Goal: Task Accomplishment & Management: Manage account settings

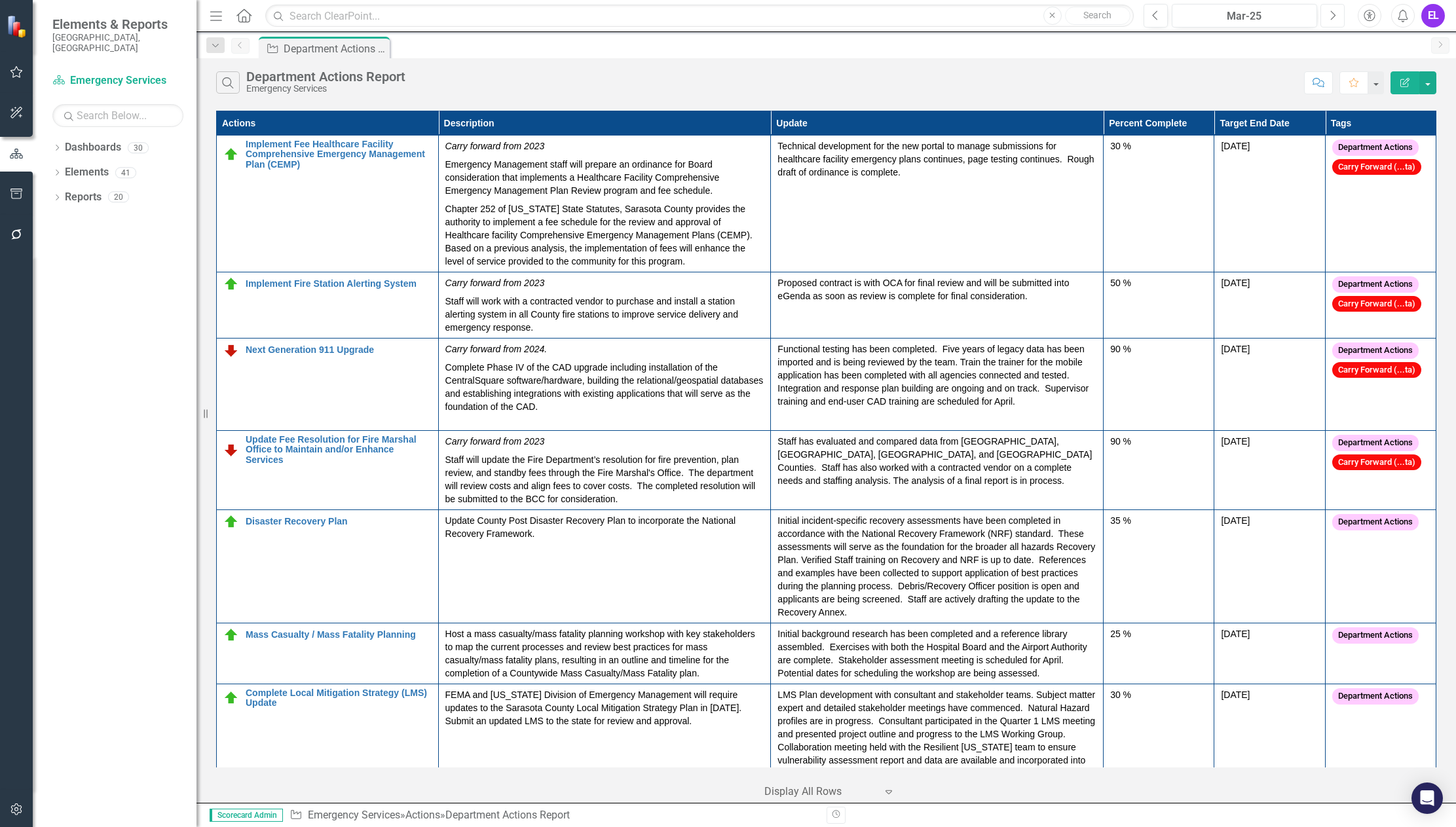
click at [1334, 20] on icon "Next" at bounding box center [1333, 15] width 7 height 12
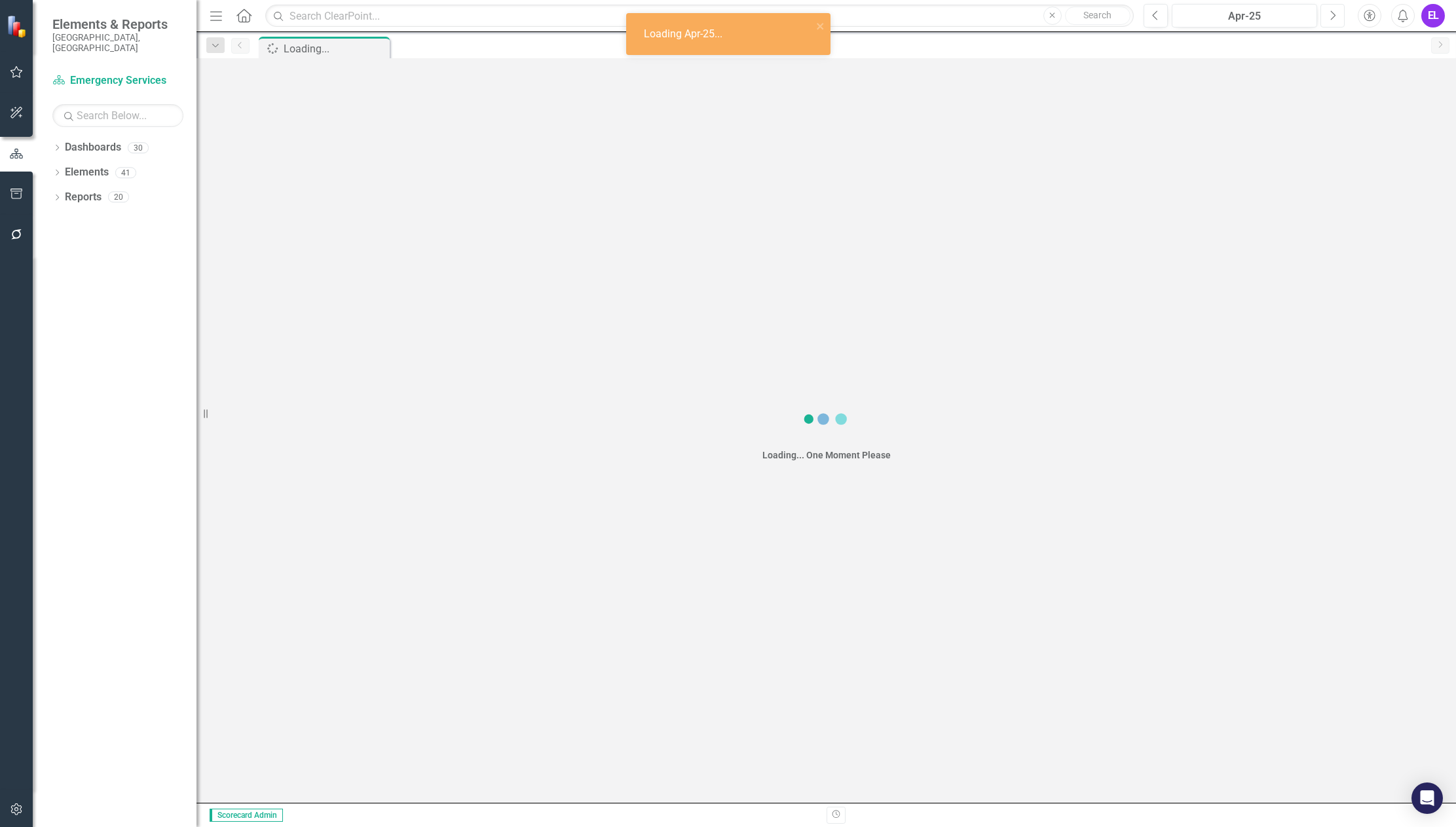
click at [1334, 20] on icon "Next" at bounding box center [1333, 15] width 7 height 12
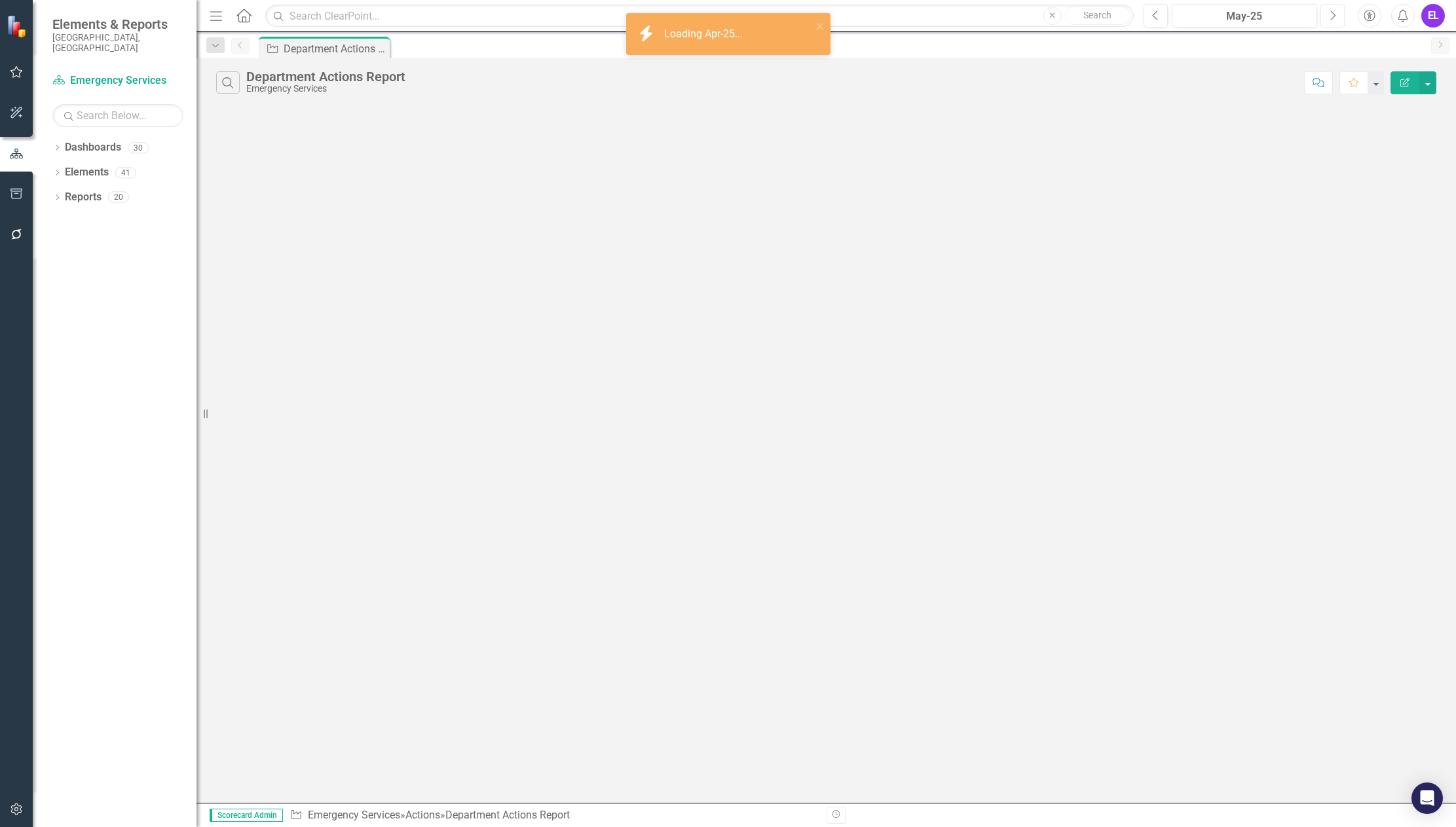
click at [1334, 20] on icon "Next" at bounding box center [1333, 15] width 7 height 12
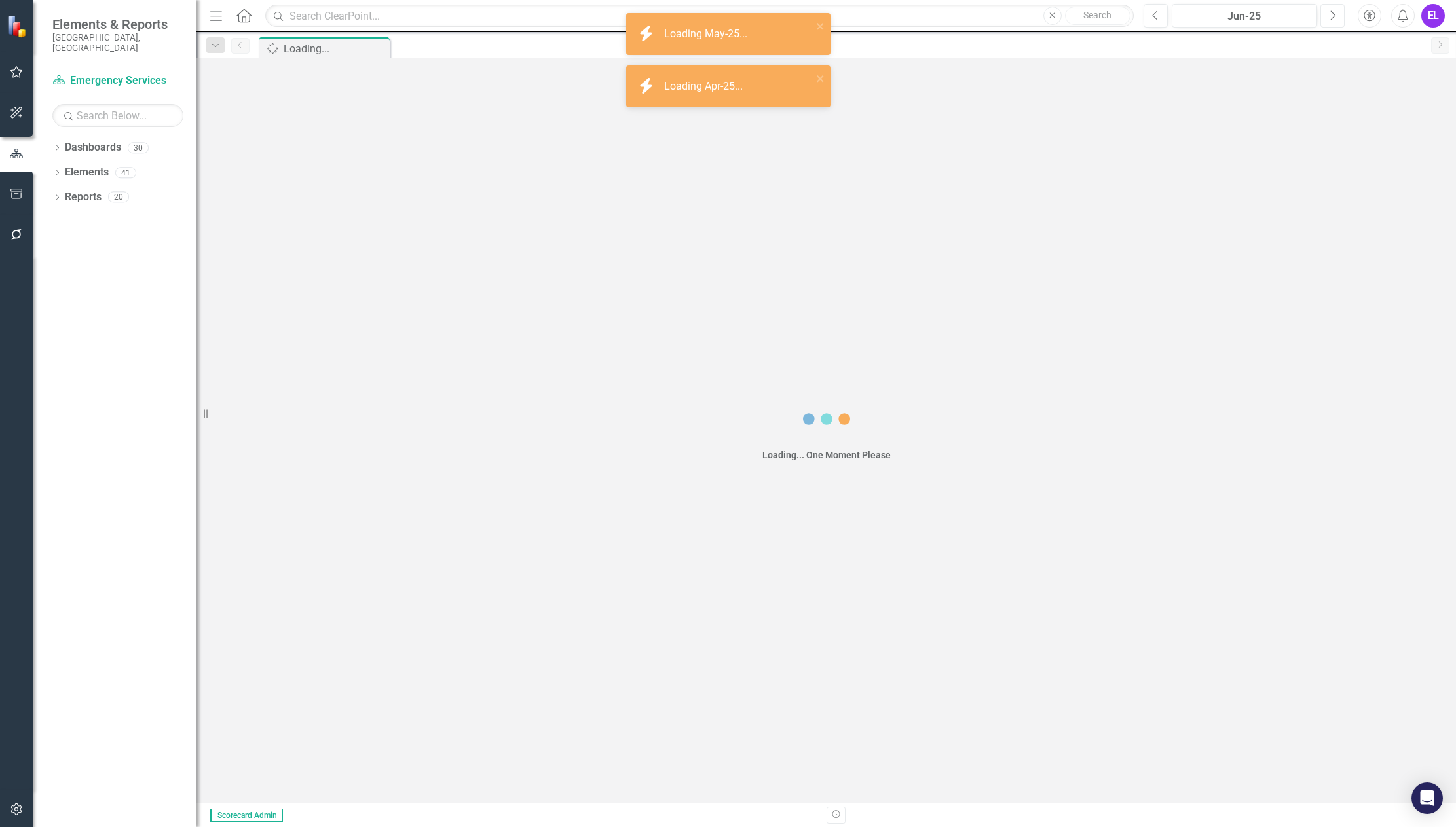
click at [1334, 20] on icon "Next" at bounding box center [1333, 15] width 7 height 12
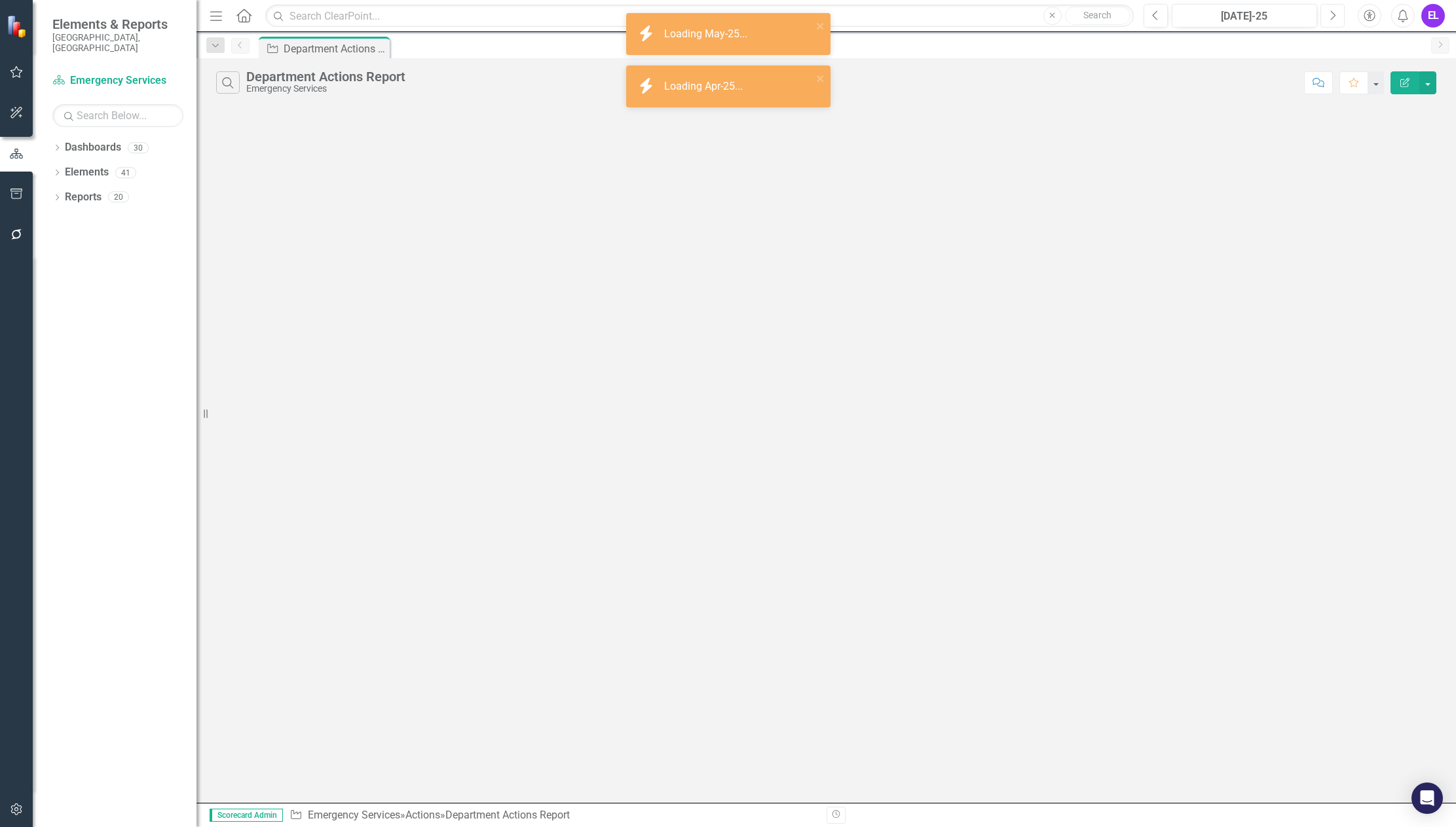
click at [1334, 20] on icon "Next" at bounding box center [1333, 15] width 7 height 12
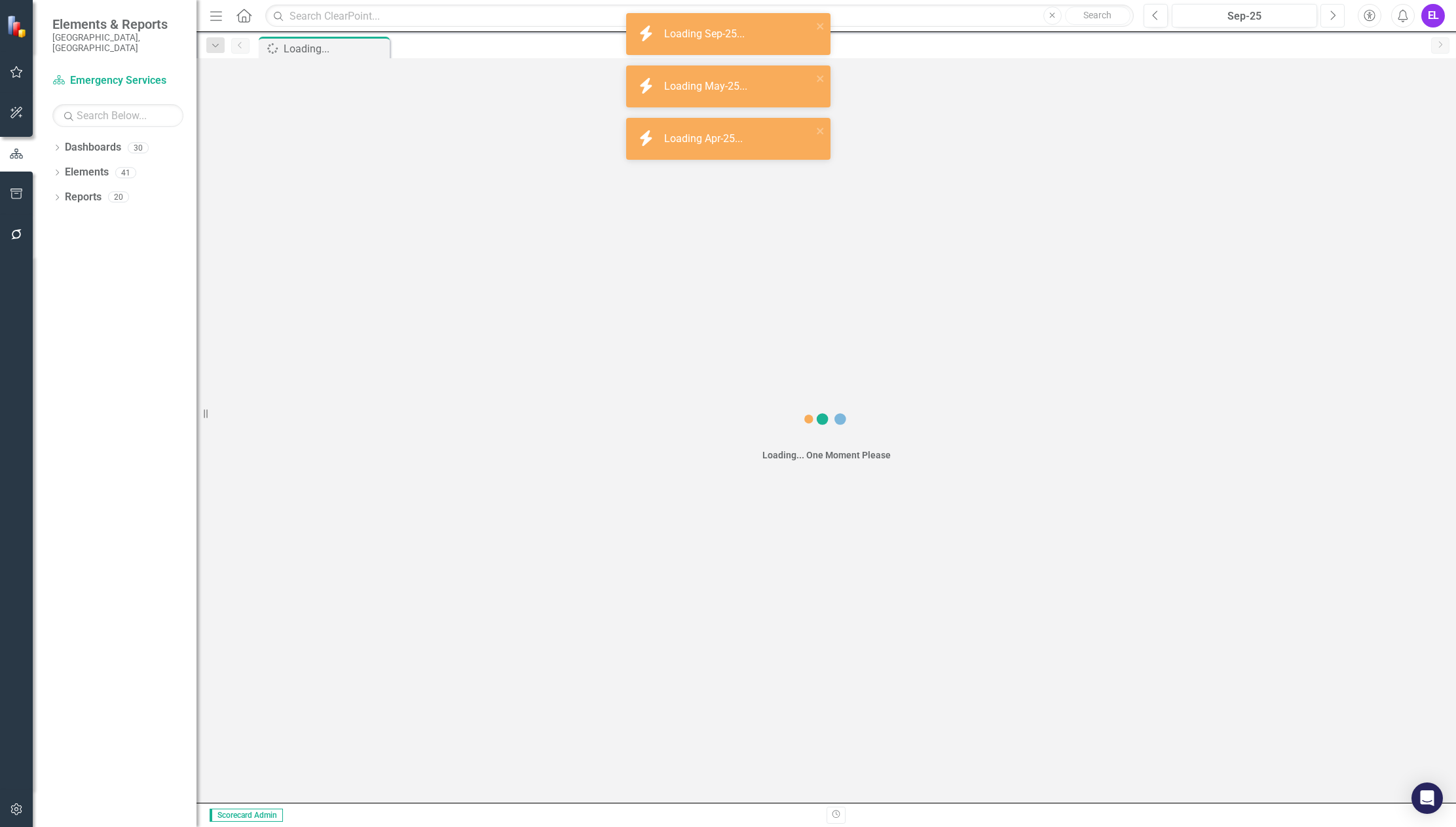
click at [1334, 20] on icon "Next" at bounding box center [1333, 15] width 7 height 12
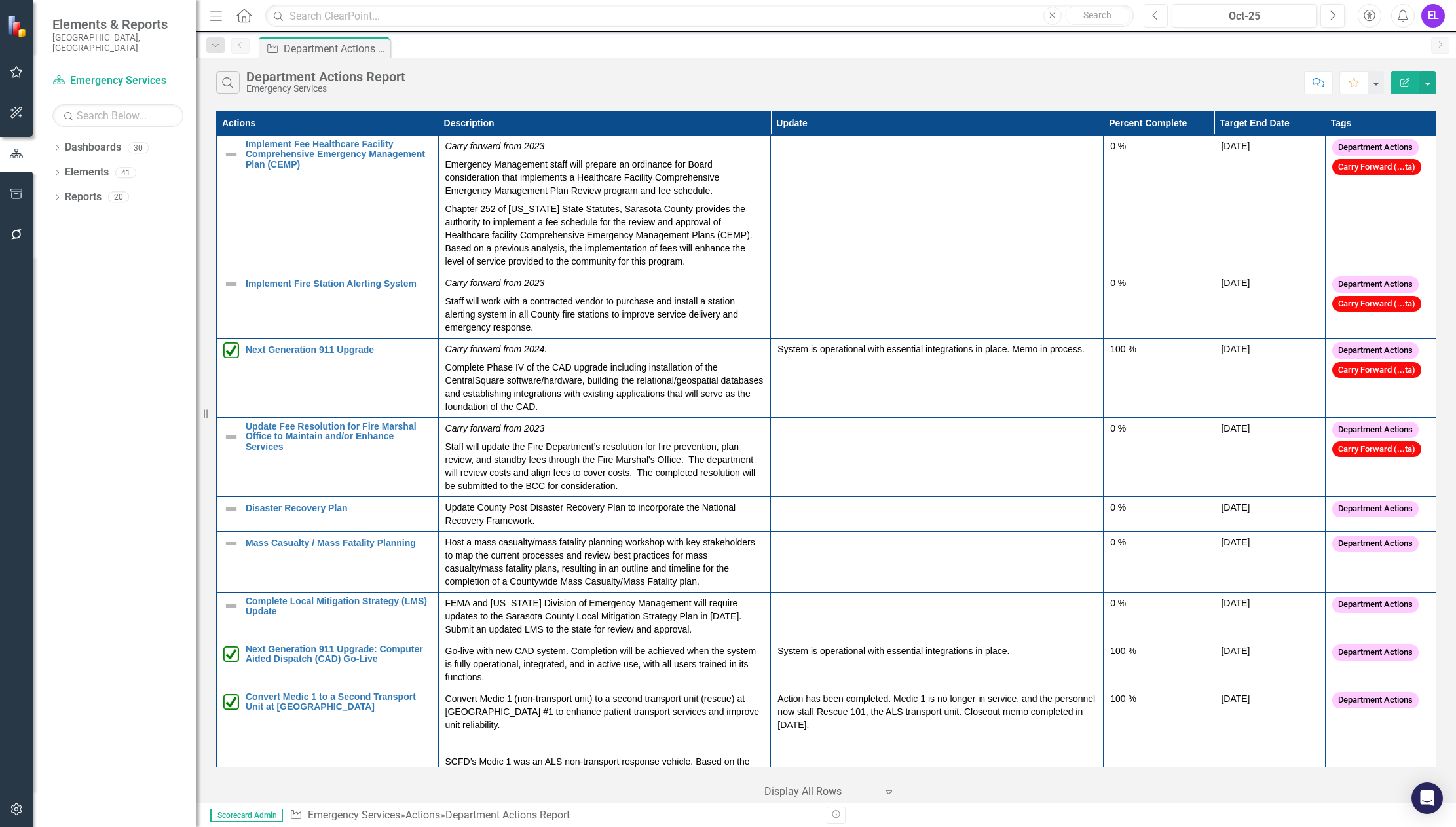
click at [1154, 15] on icon "Previous" at bounding box center [1155, 15] width 7 height 12
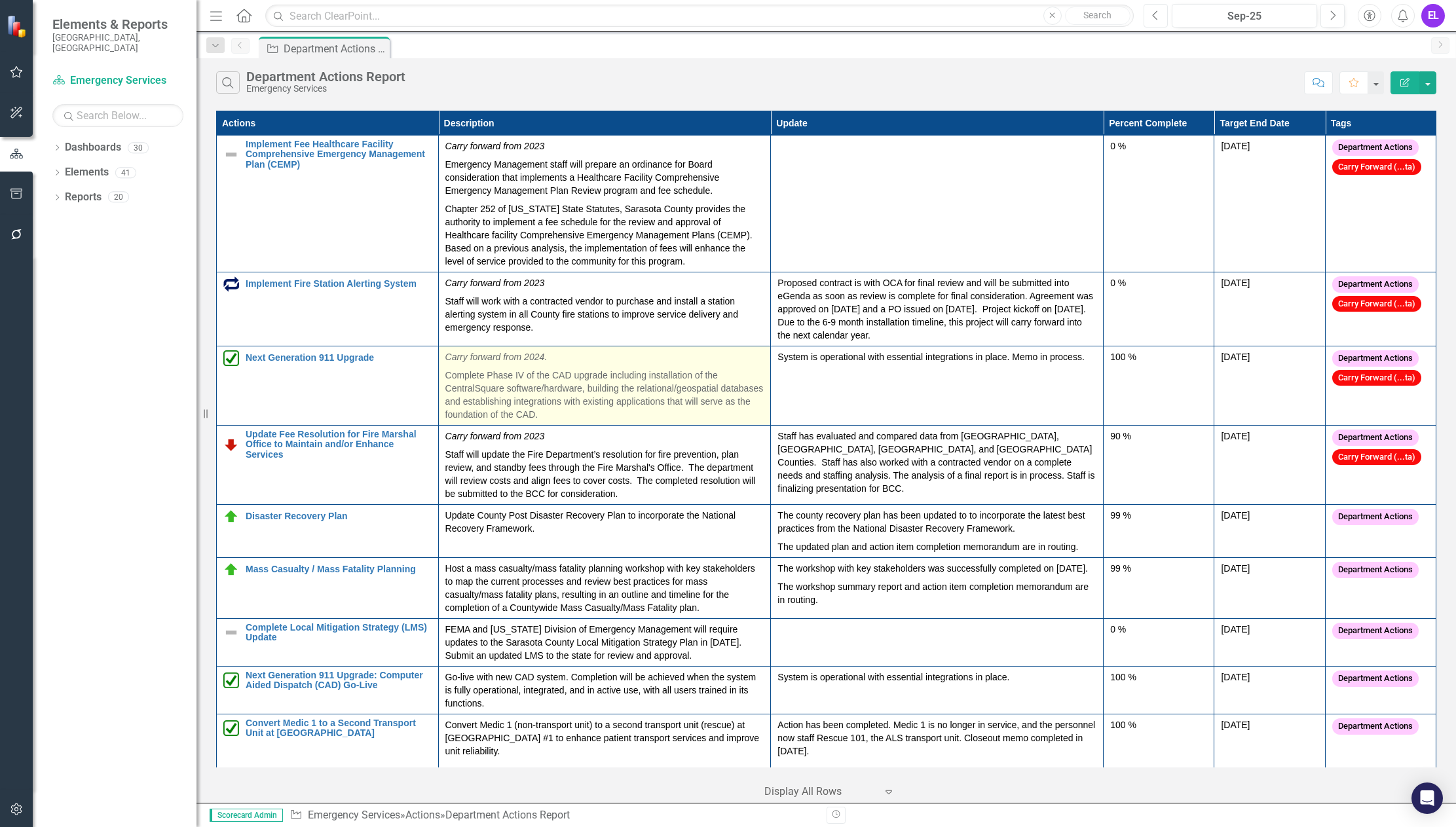
scroll to position [164, 0]
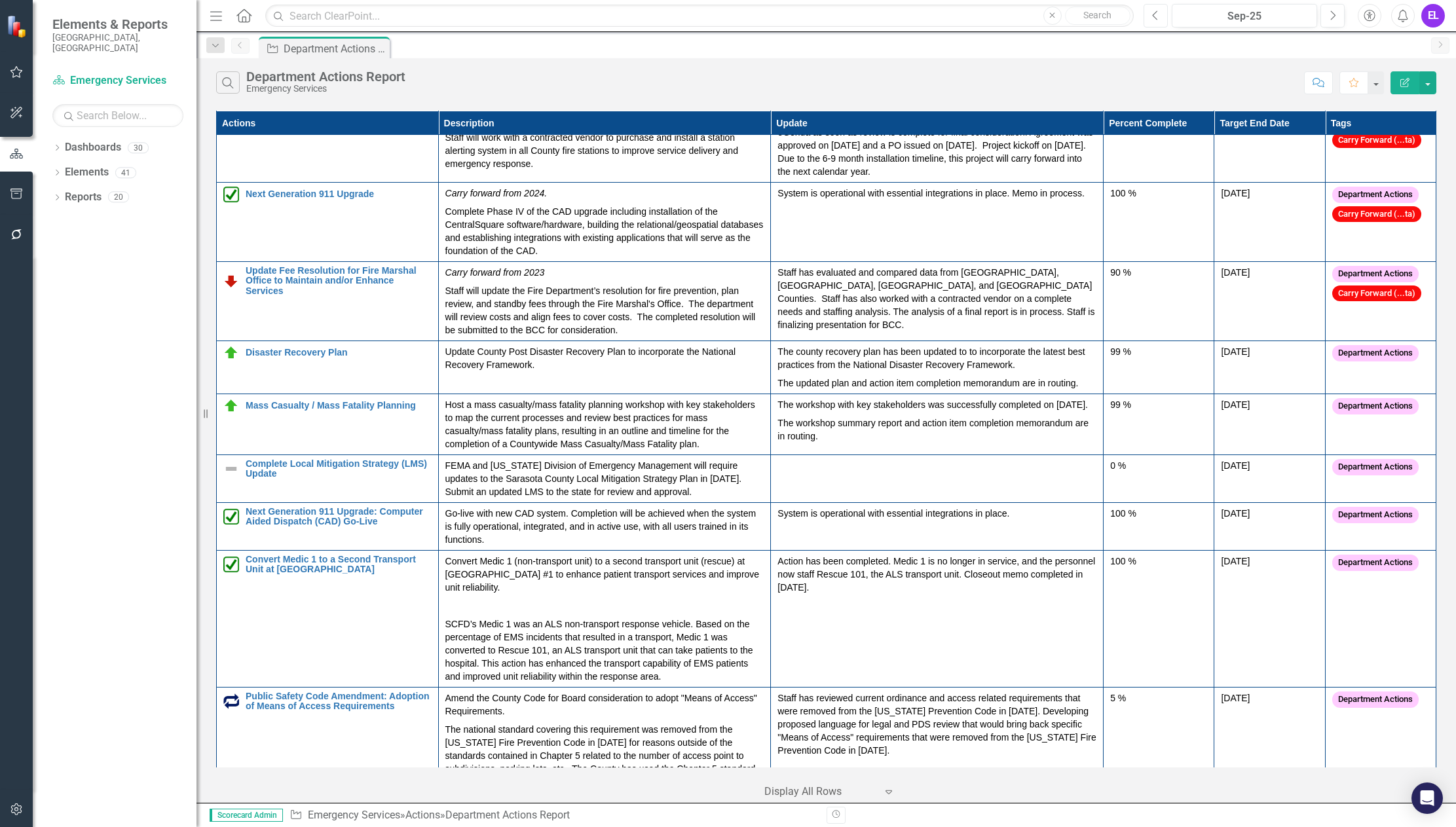
click at [1159, 20] on icon "Previous" at bounding box center [1155, 15] width 7 height 12
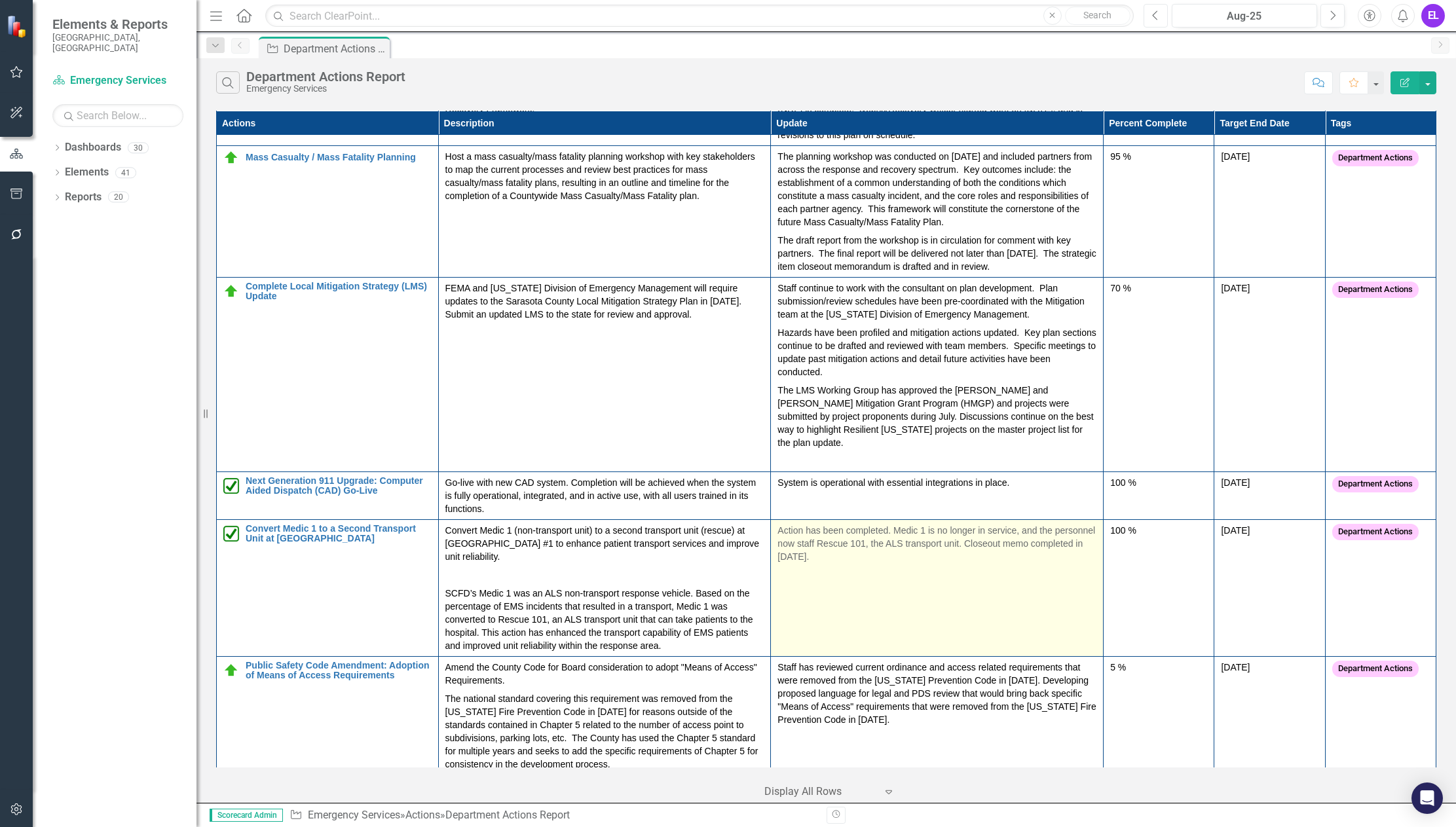
scroll to position [427, 0]
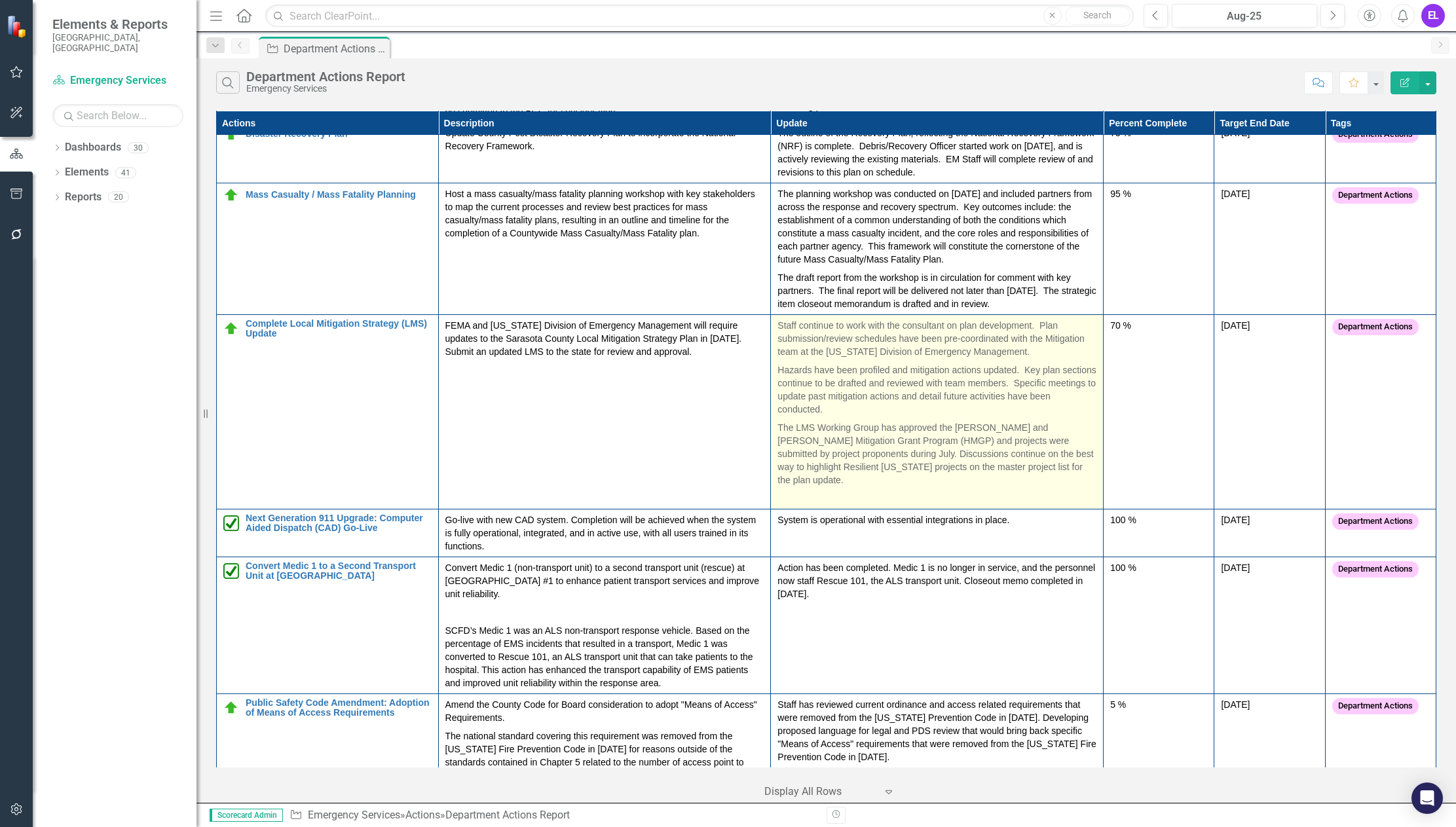
click at [962, 363] on p "Hazards have been profiled and mitigation actions updated. Key plan sections co…" at bounding box center [937, 389] width 319 height 57
click at [925, 363] on p "Hazards have been profiled and mitigation actions updated. Key plan sections co…" at bounding box center [937, 389] width 319 height 57
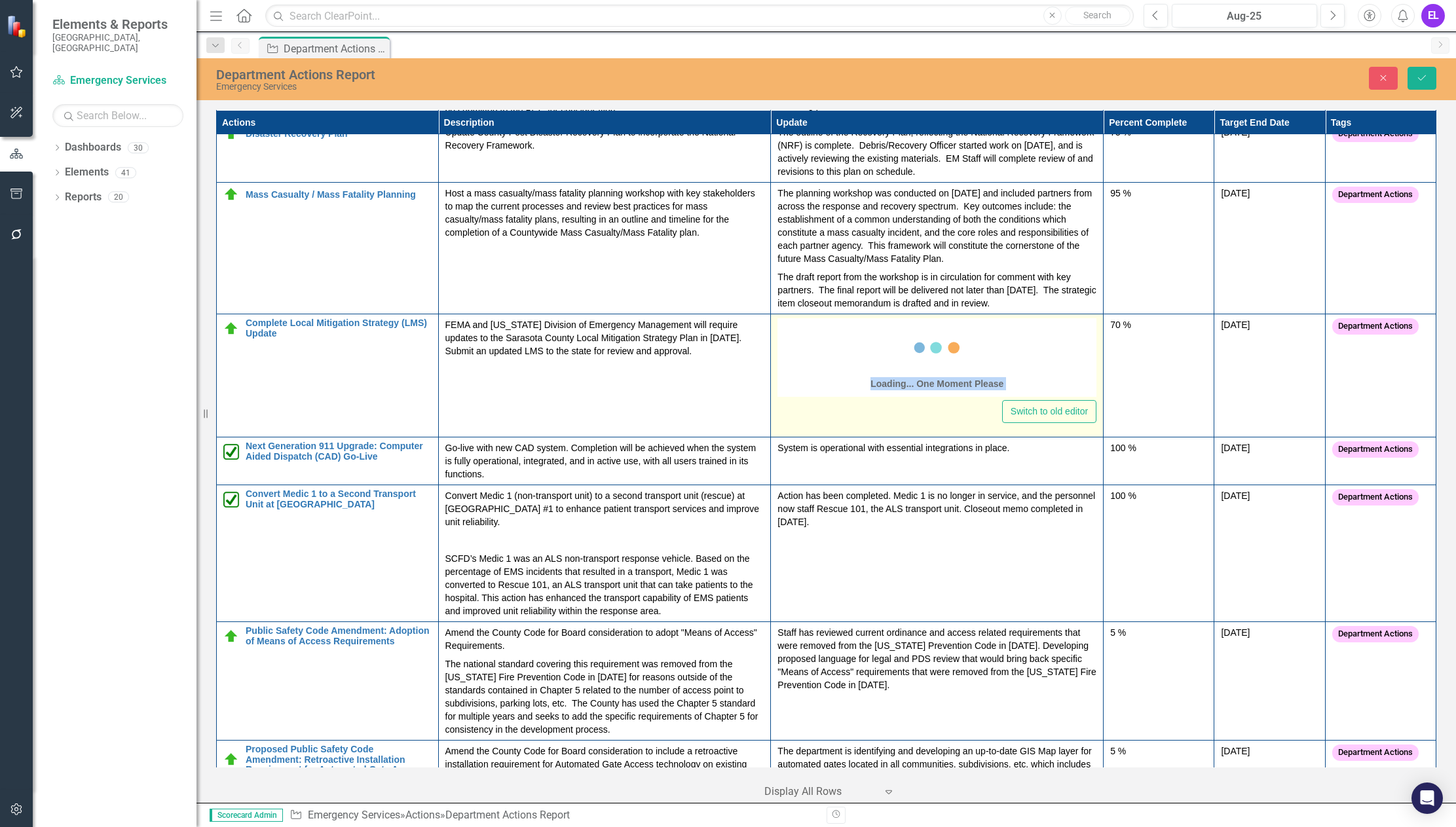
click at [925, 363] on div "Loading... One Moment Please" at bounding box center [936, 359] width 133 height 75
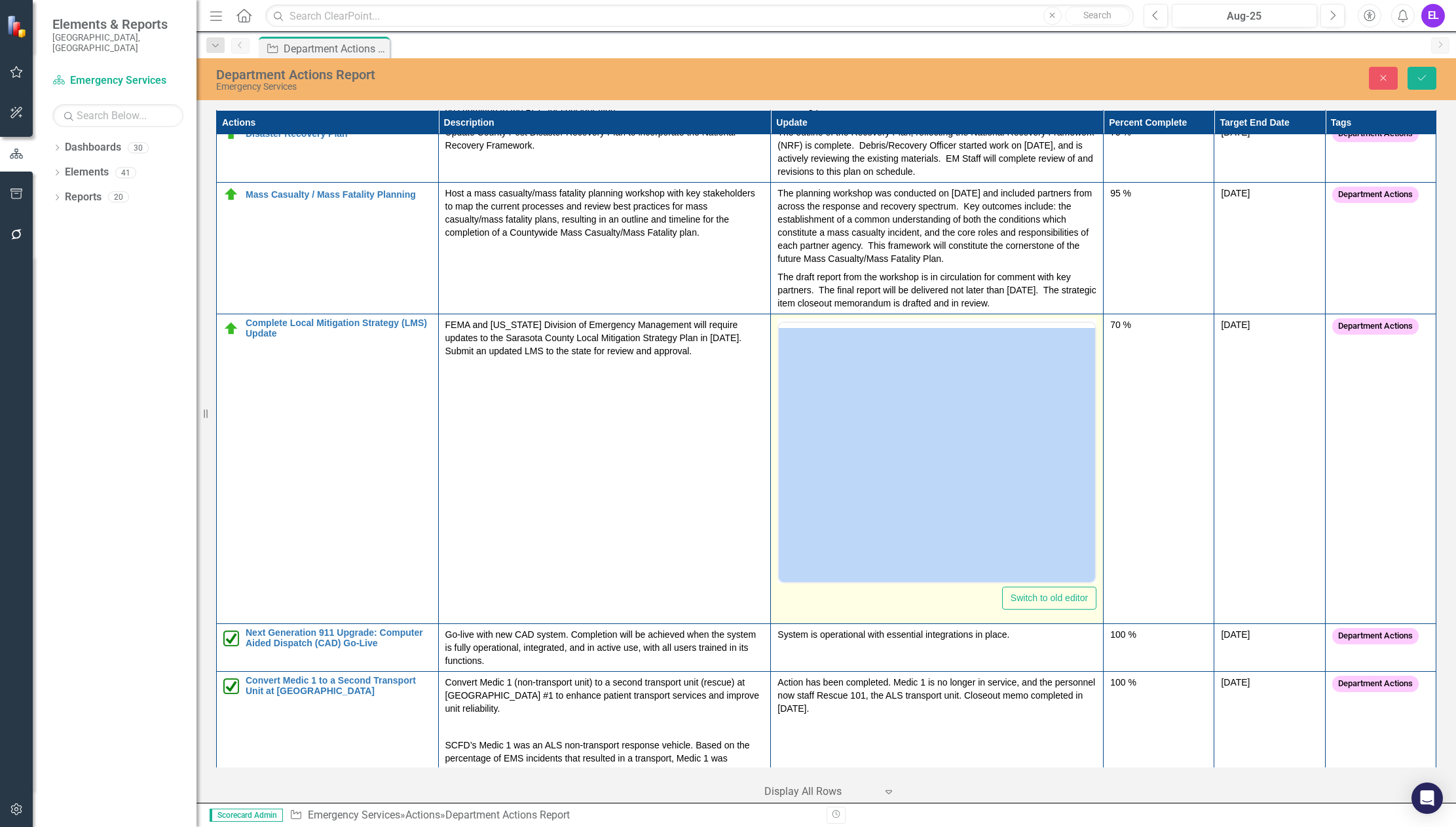
scroll to position [0, 0]
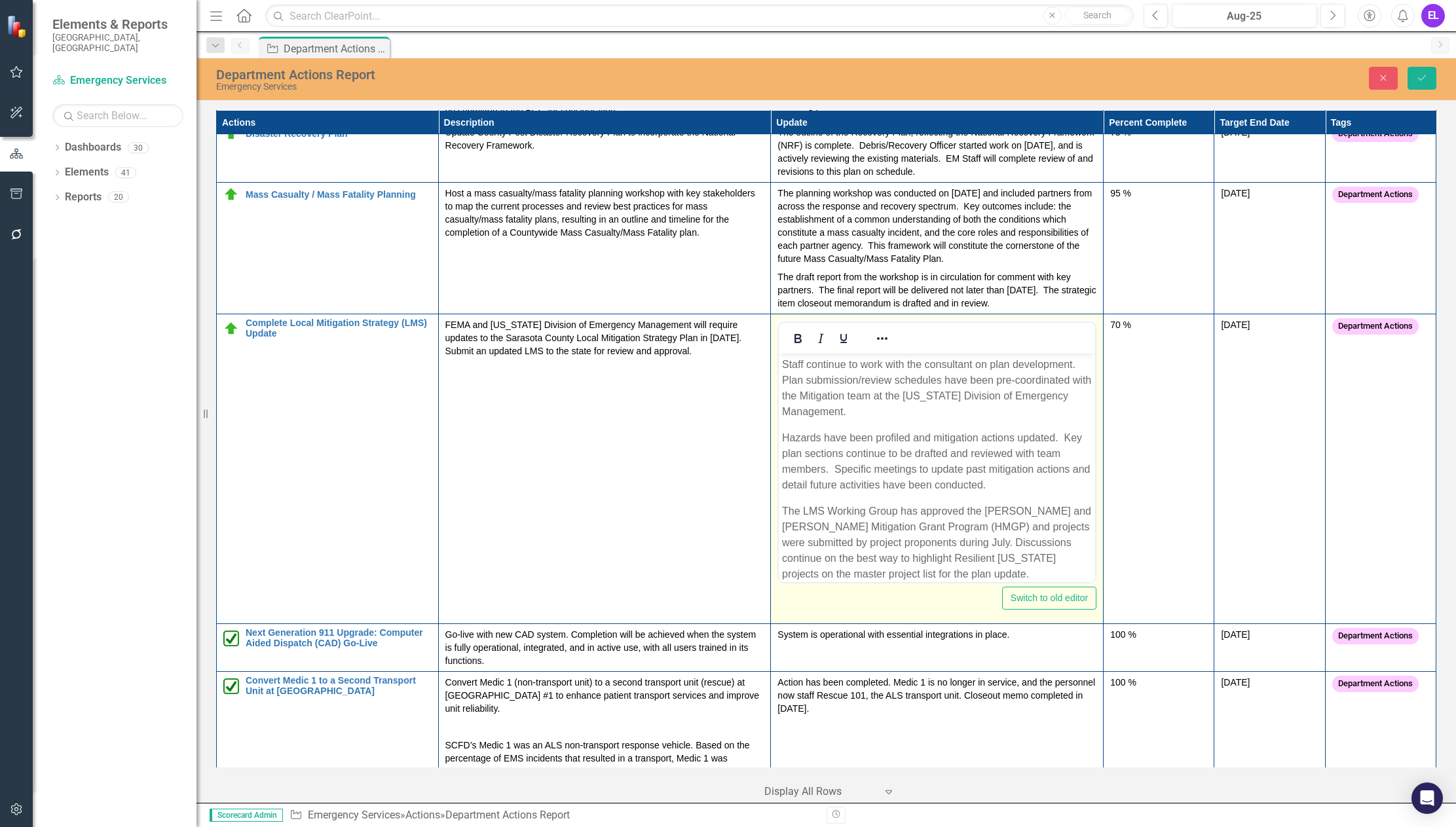
click at [910, 424] on body "Staff continue to work with the consultant on plan development. Plan submission…" at bounding box center [936, 488] width 316 height 269
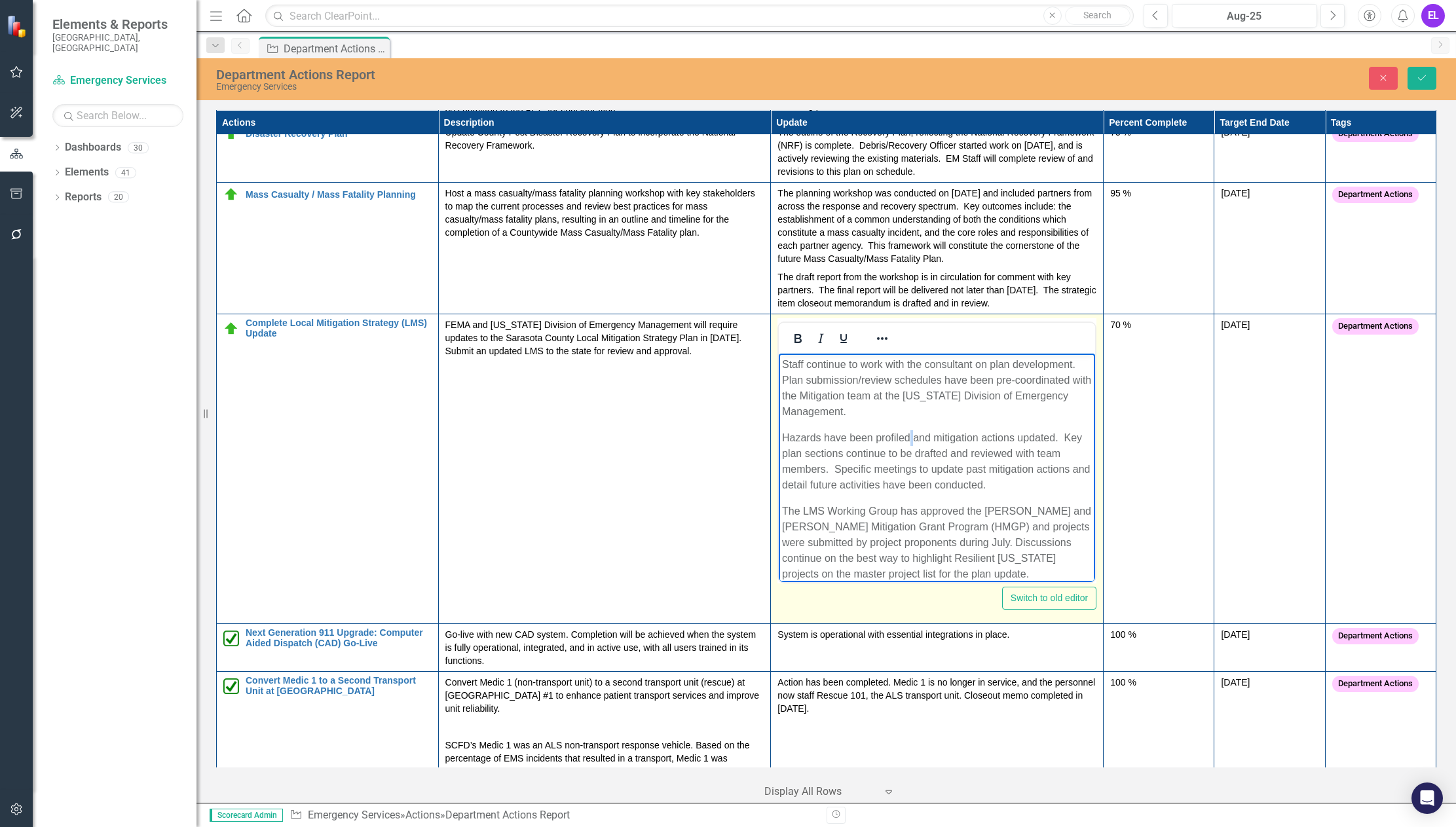
click at [910, 424] on body "Staff continue to work with the consultant on plan development. Plan submission…" at bounding box center [936, 488] width 316 height 269
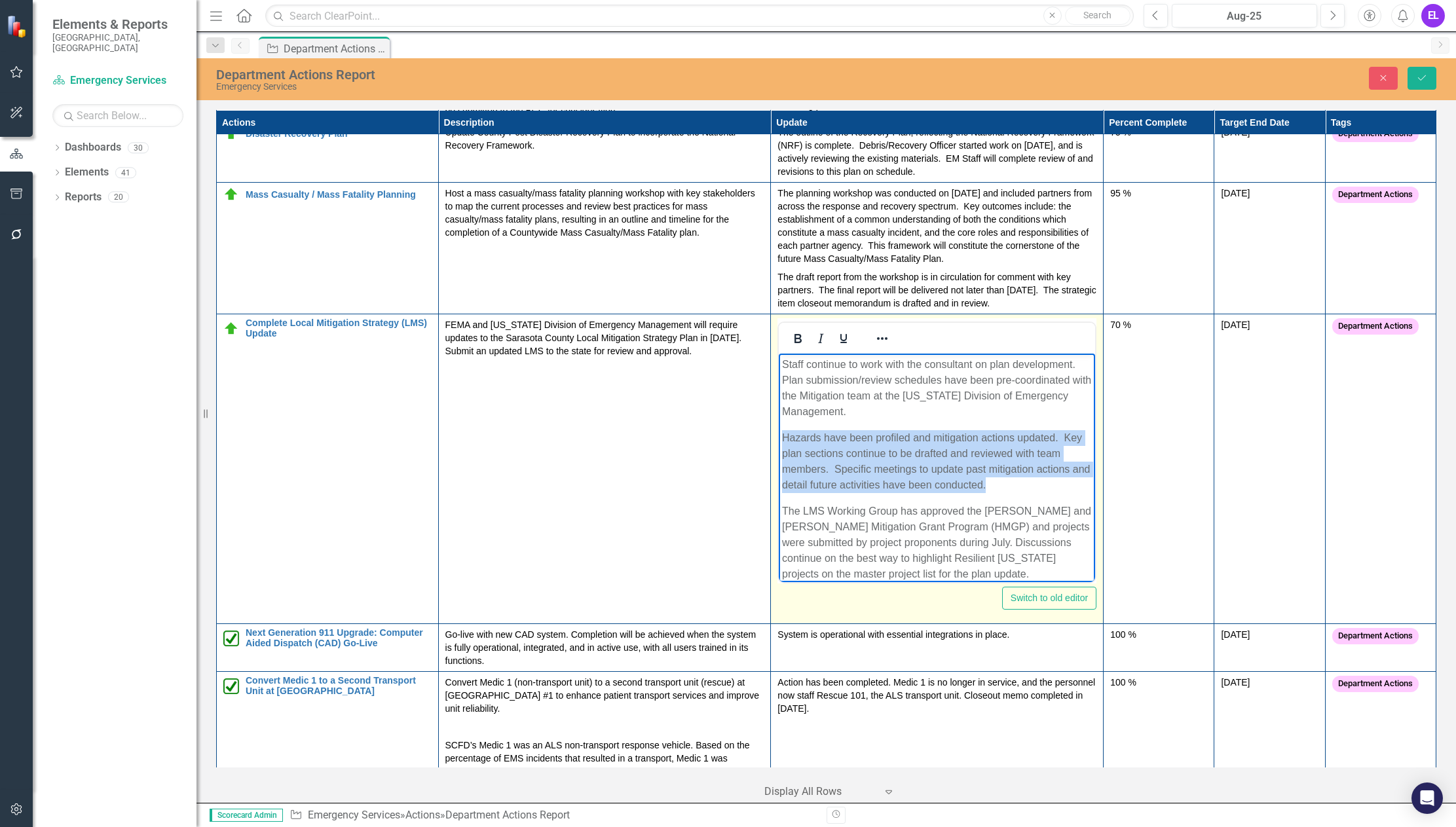
click at [910, 424] on body "Staff continue to work with the consultant on plan development. Plan submission…" at bounding box center [936, 488] width 316 height 269
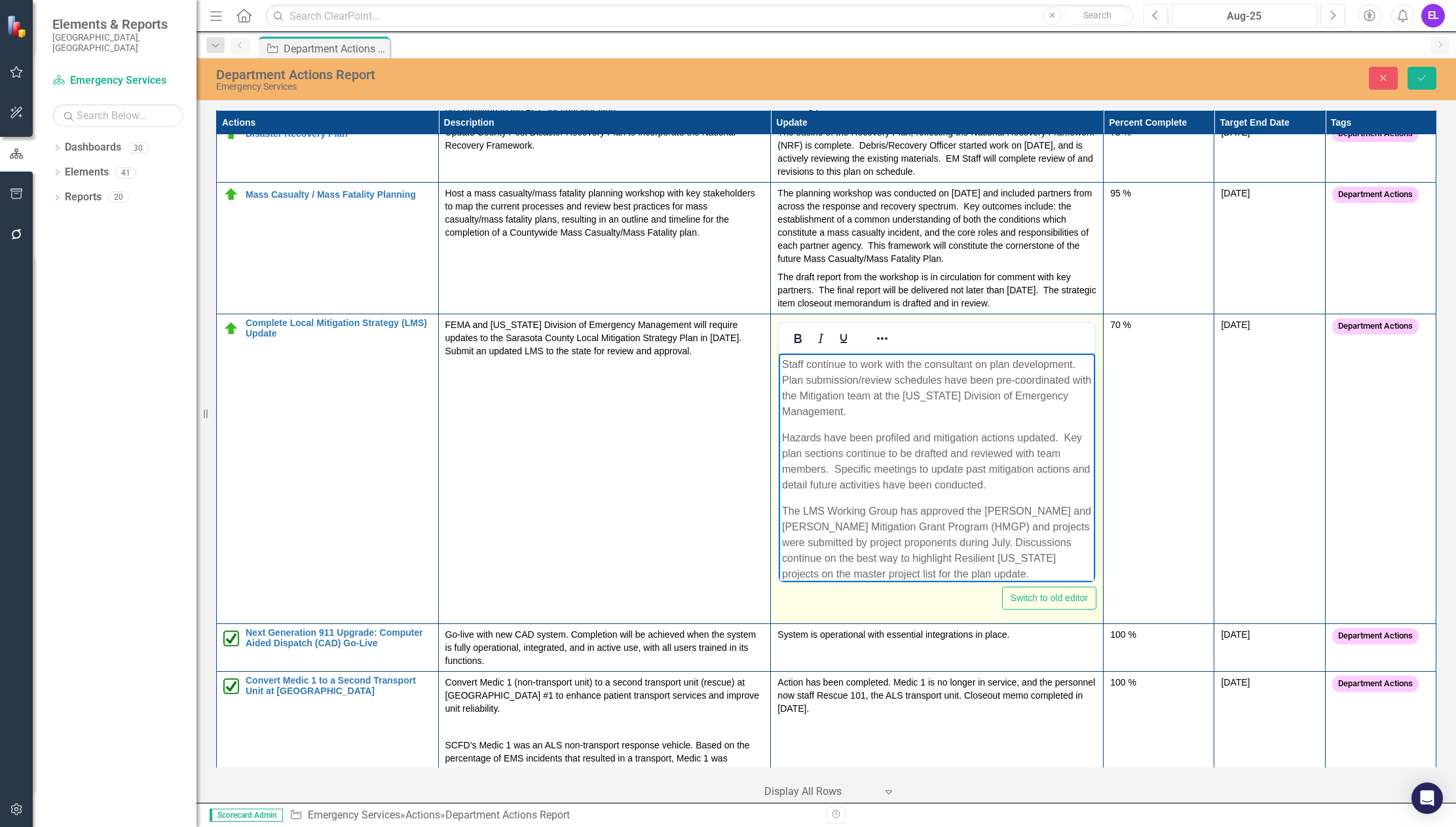
click at [911, 417] on p "Staff continue to work with the consultant on plan development. Plan submission…" at bounding box center [937, 388] width 310 height 62
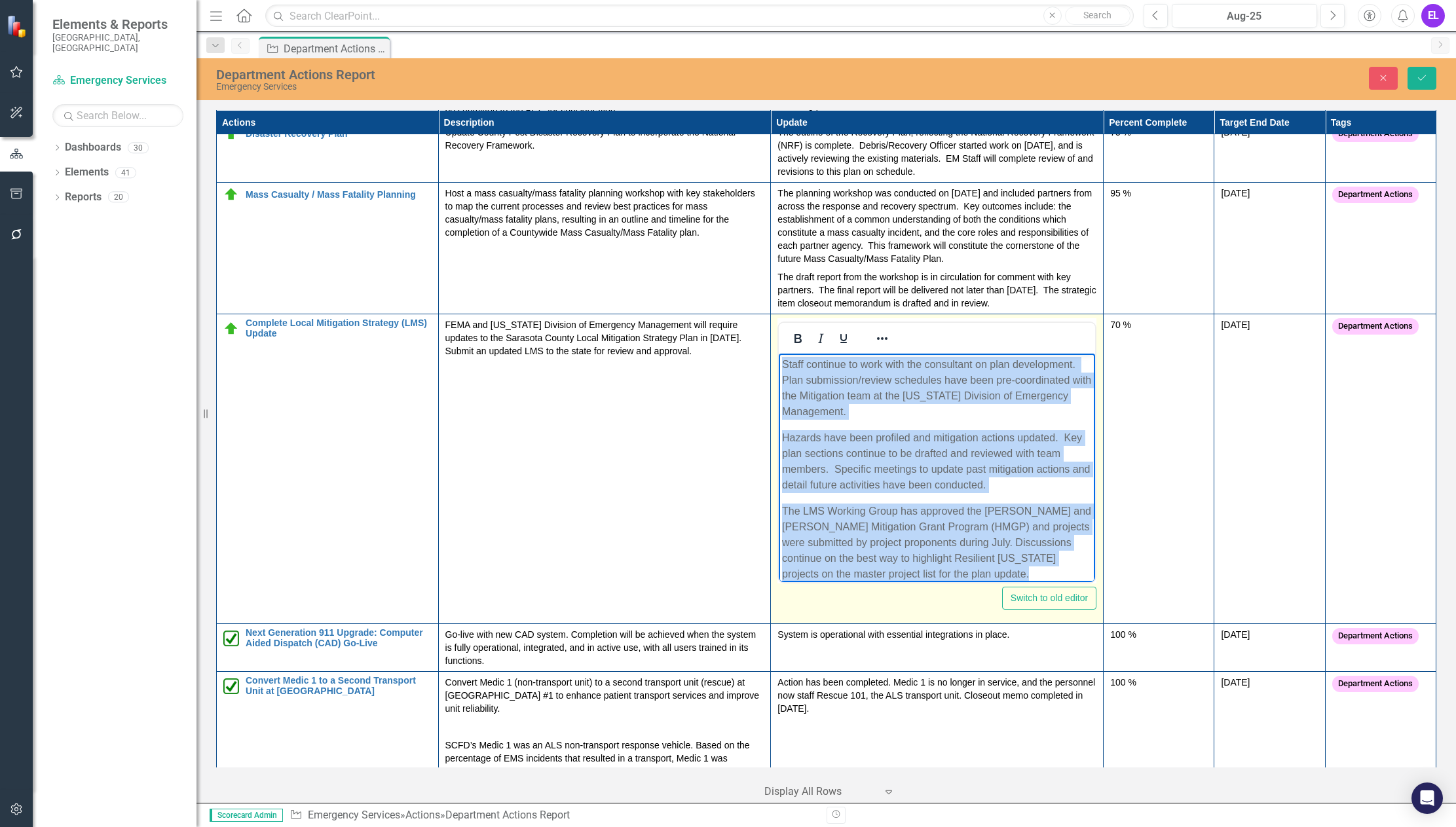
copy body "Staff continue to work with the consultant on plan development. Plan submission…"
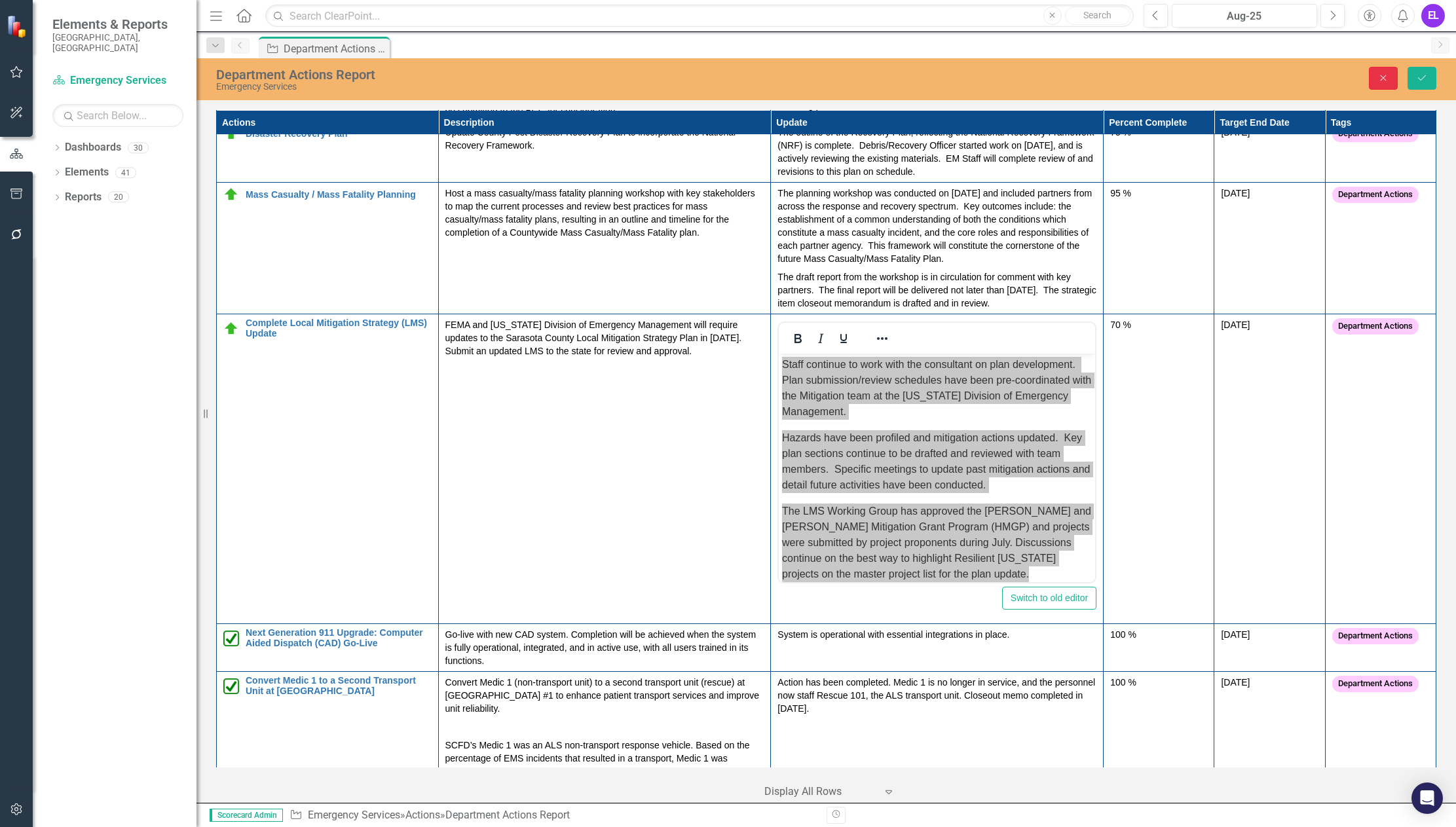
click at [1382, 80] on icon "Close" at bounding box center [1383, 78] width 12 height 9
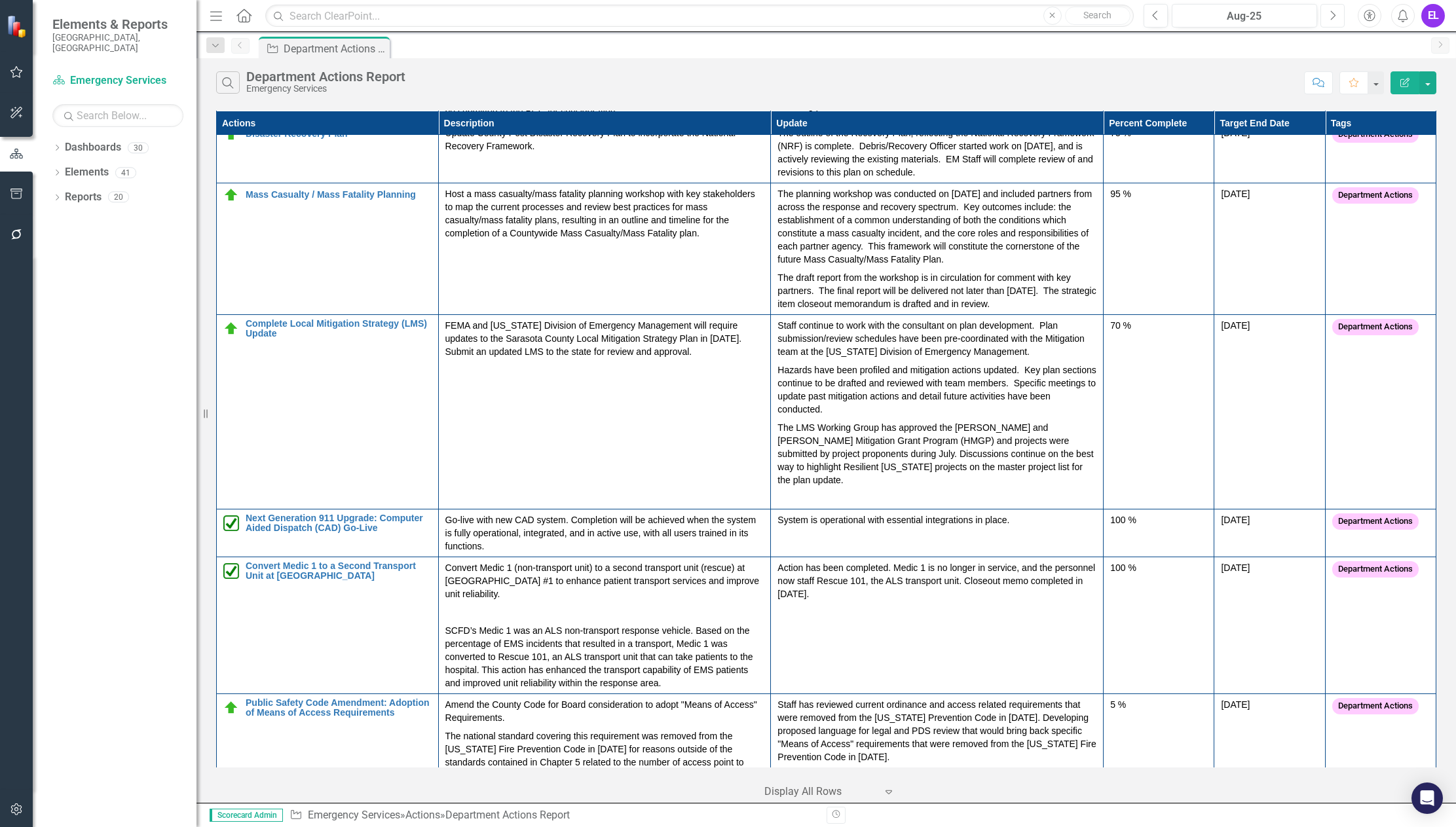
click at [1336, 16] on button "Next" at bounding box center [1333, 16] width 24 height 24
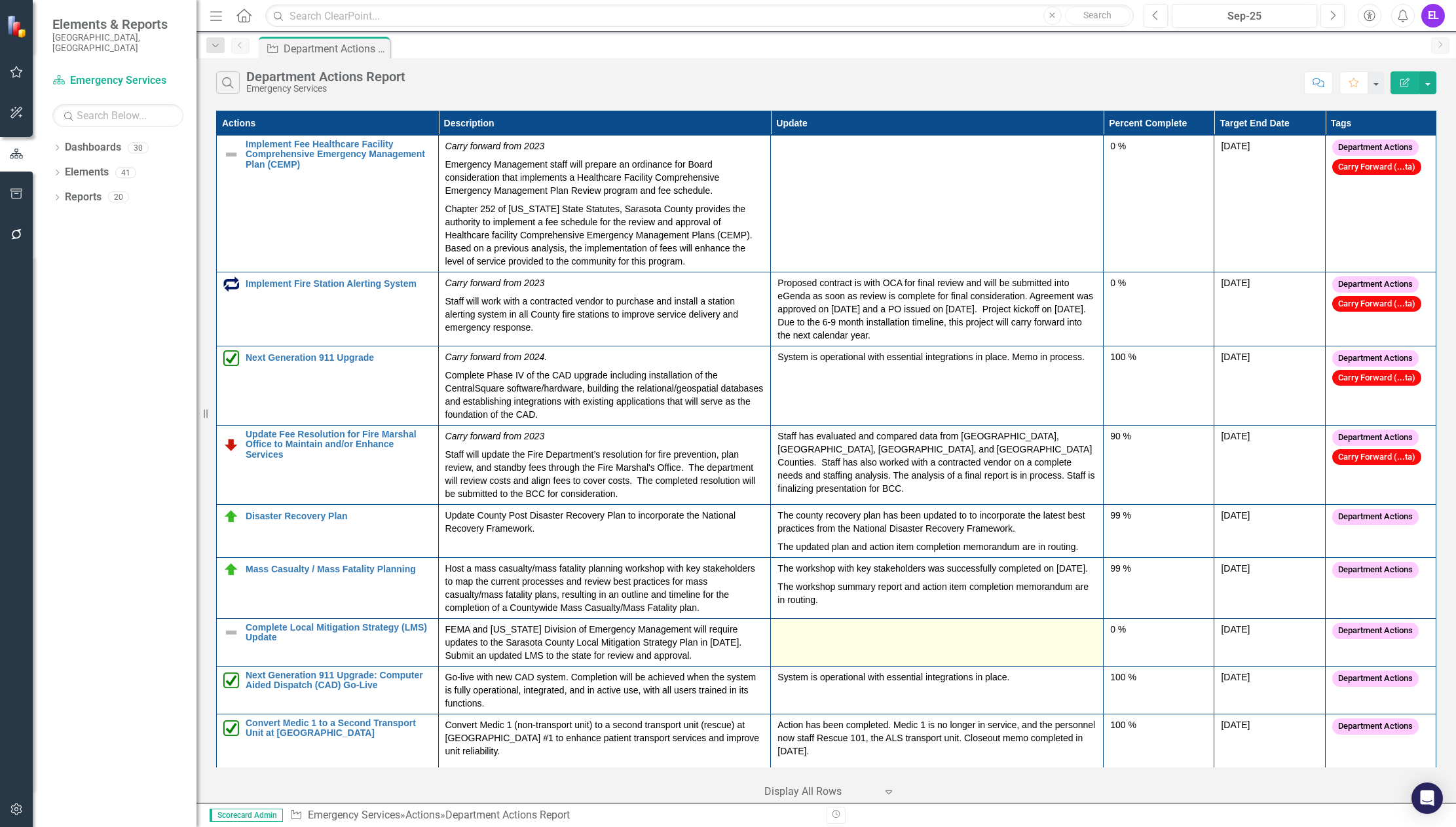
click at [924, 650] on td at bounding box center [937, 643] width 332 height 48
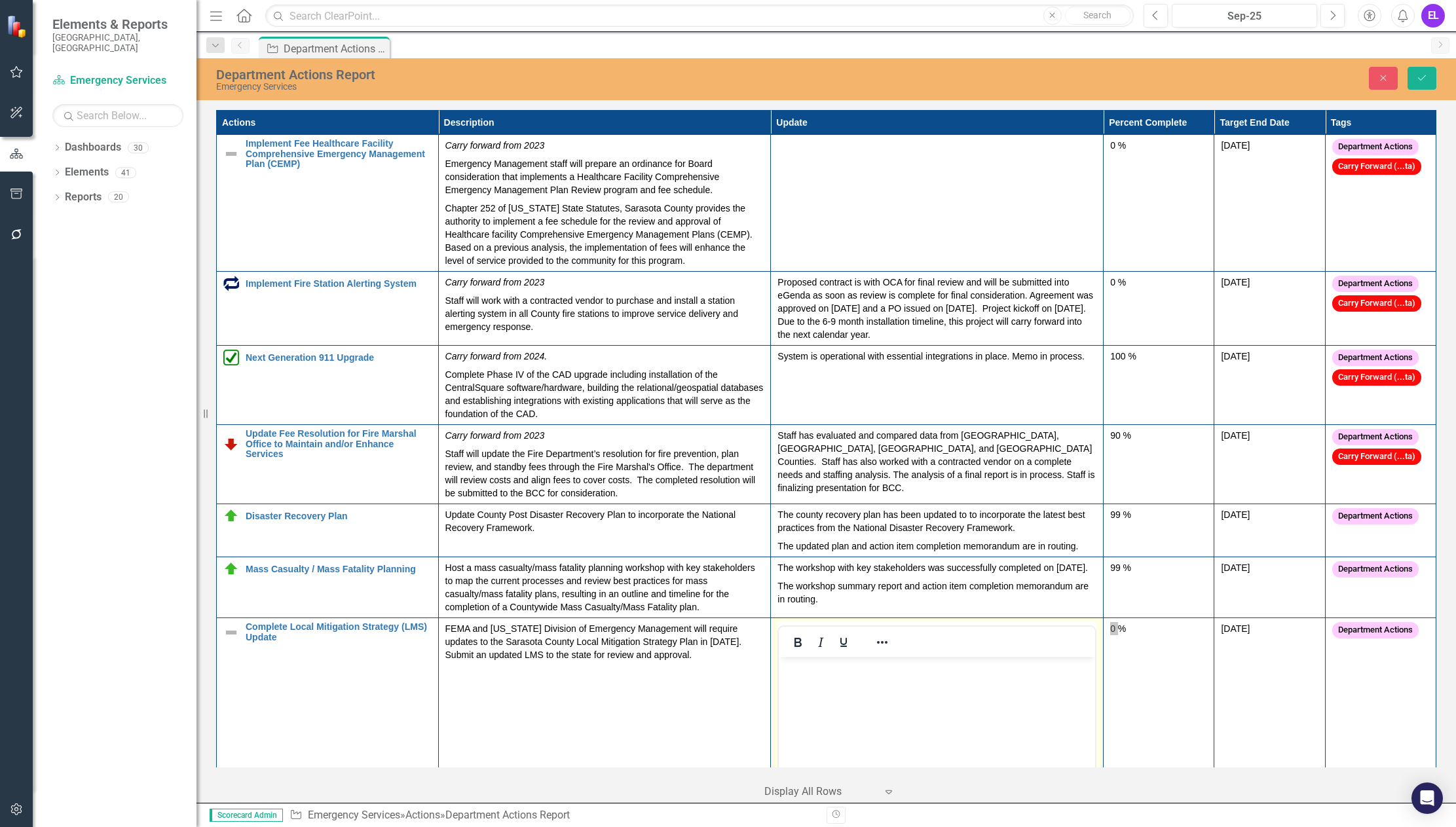
click at [931, 697] on body "Rich Text Area. Press ALT-0 for help." at bounding box center [936, 755] width 316 height 196
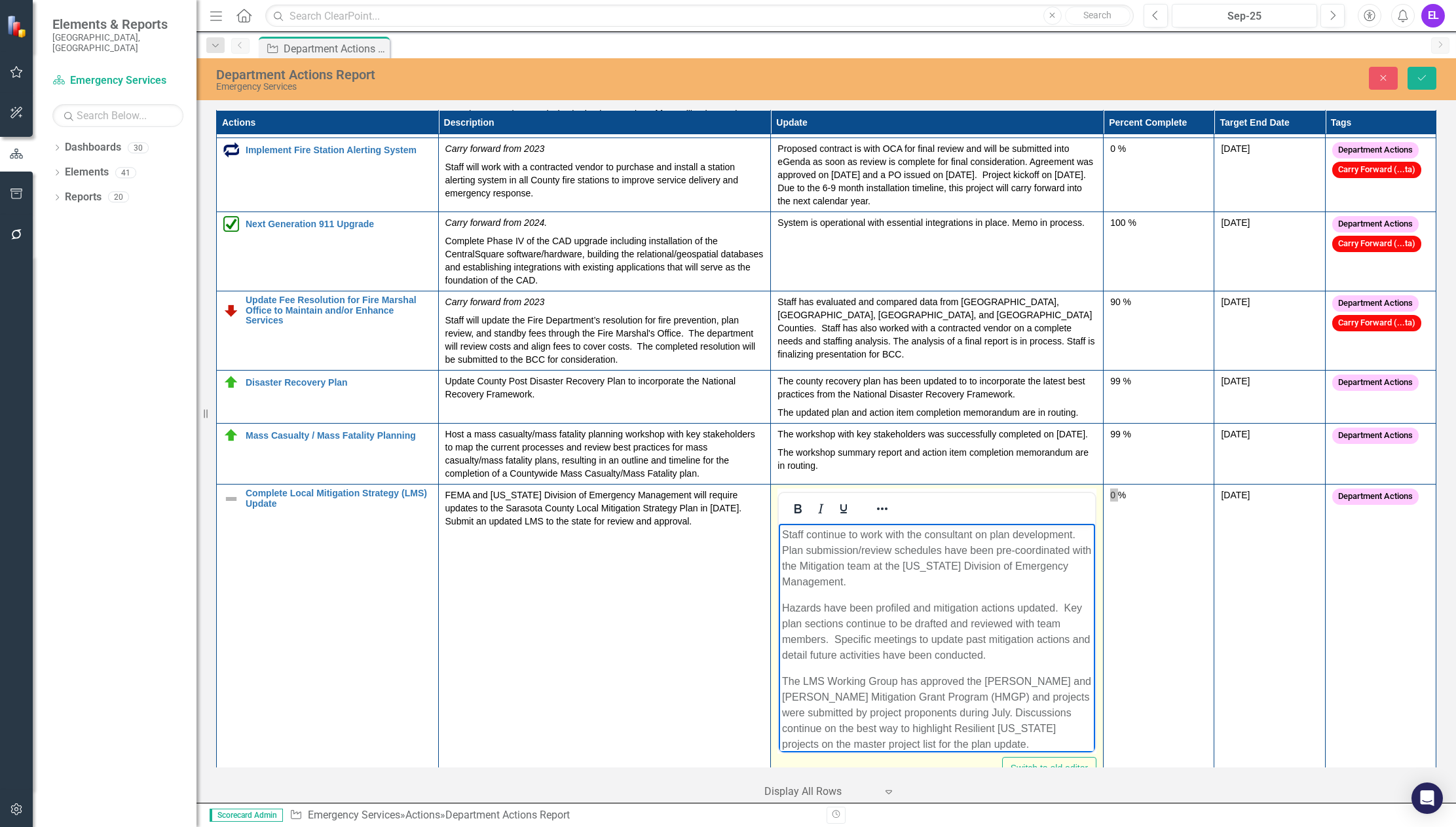
scroll to position [40, 0]
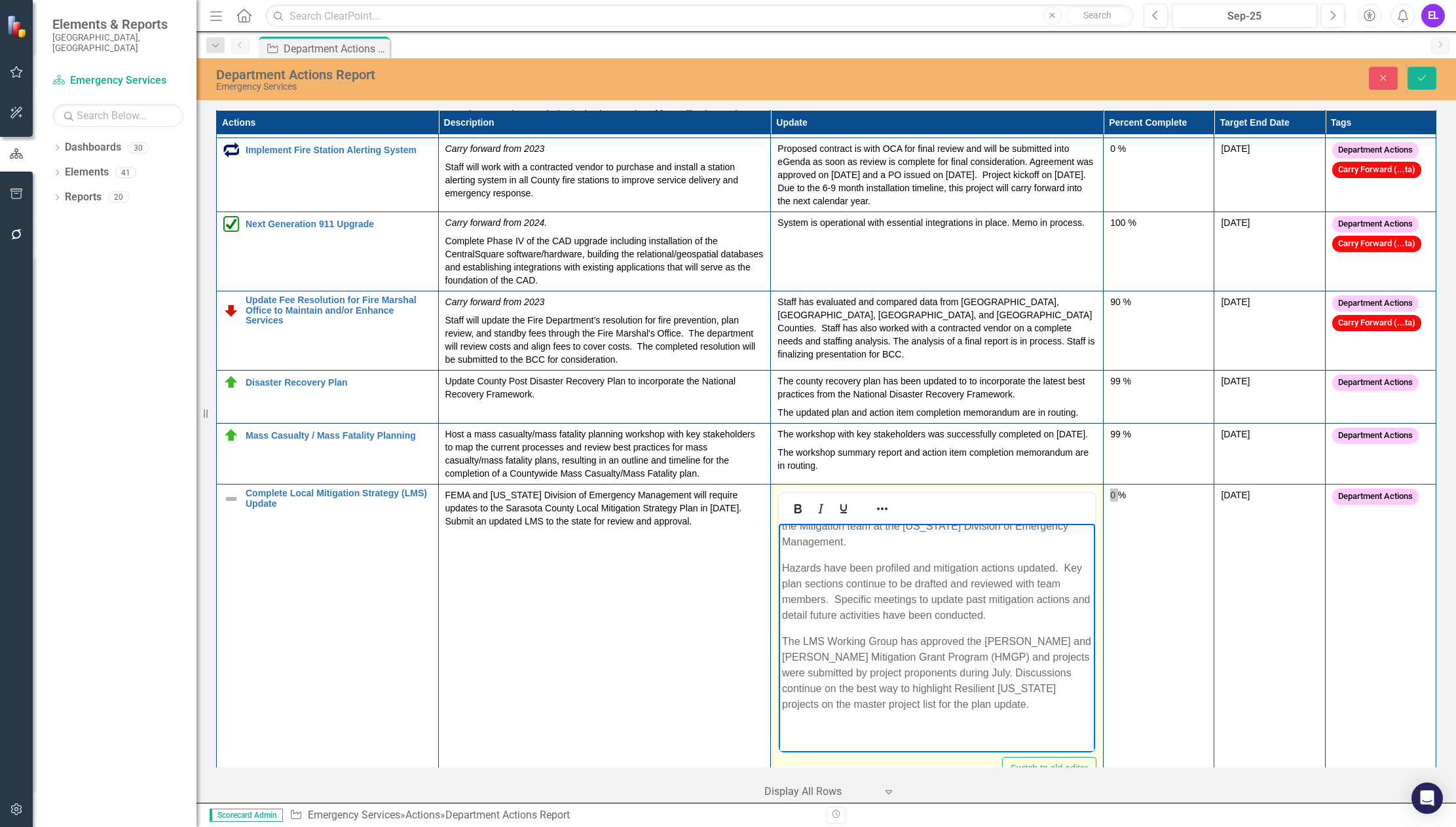
click at [928, 586] on p "Hazards have been profiled and mitigation actions updated. Key plan sections co…" at bounding box center [937, 592] width 310 height 62
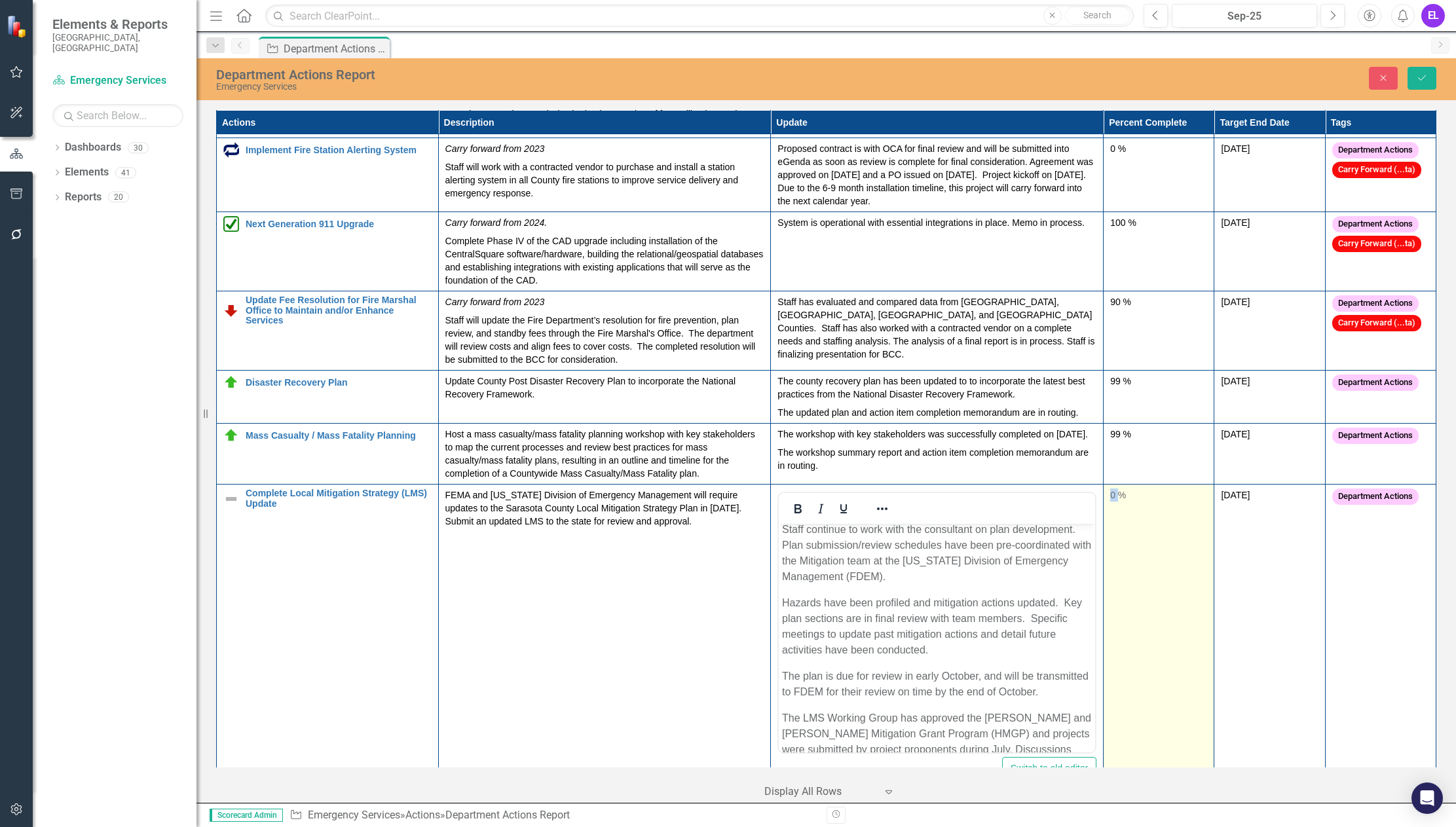
click at [1112, 502] on div "0 %" at bounding box center [1158, 494] width 97 height 13
click at [1112, 503] on input "0" at bounding box center [1158, 500] width 97 height 24
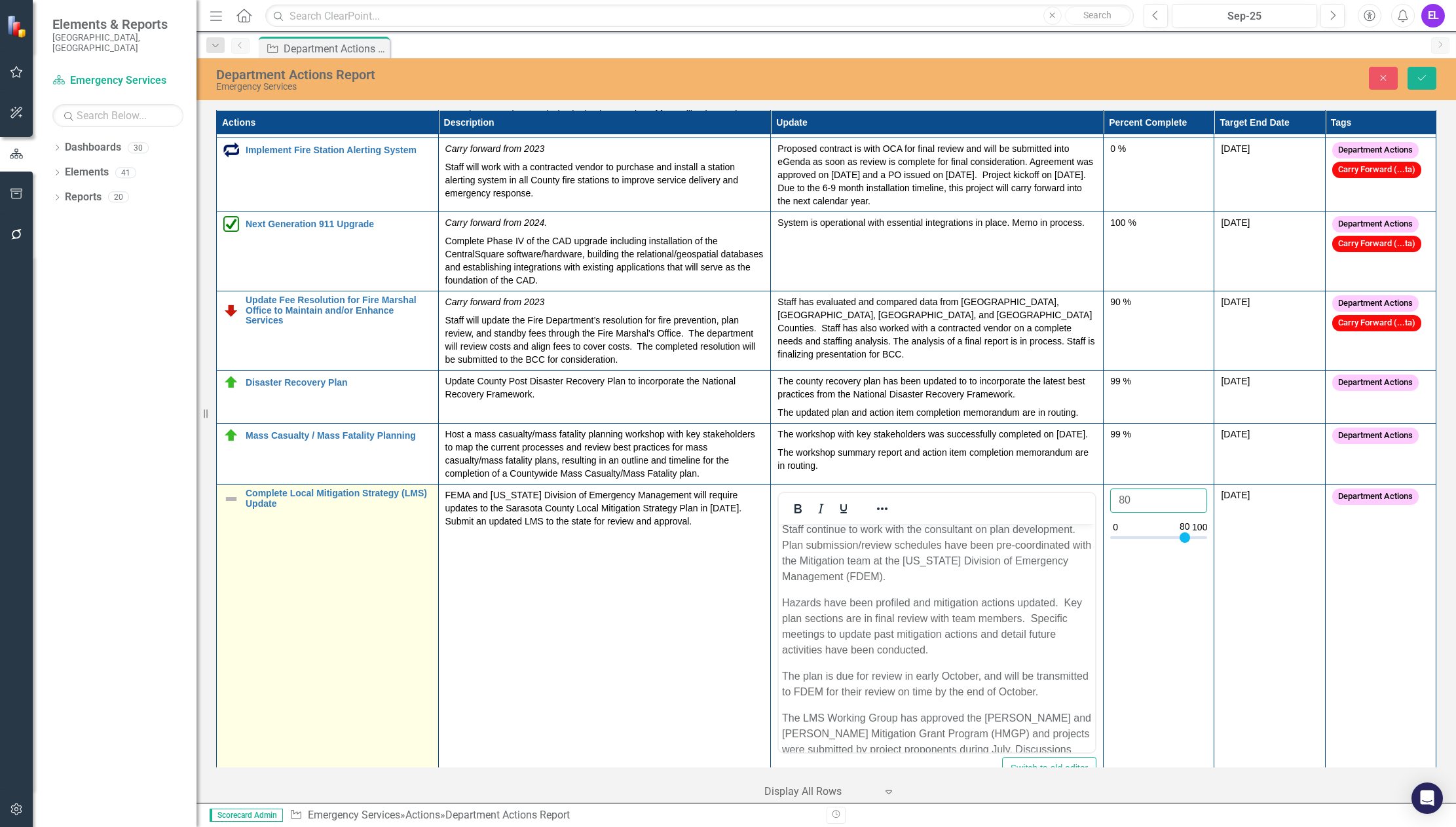
type input "80"
click at [230, 499] on img at bounding box center [231, 499] width 15 height 15
click at [230, 503] on img at bounding box center [231, 499] width 15 height 15
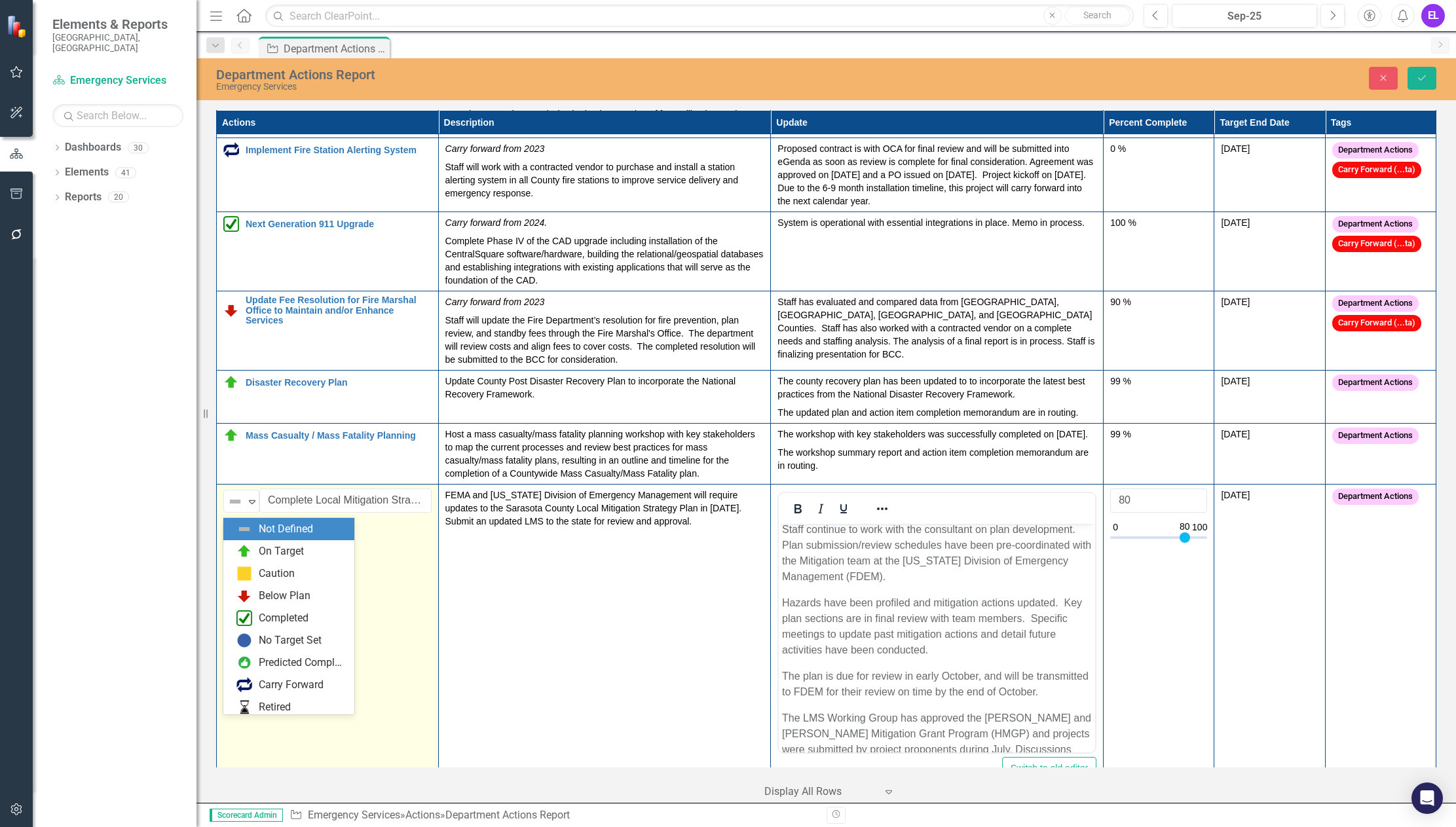
click at [230, 503] on img at bounding box center [235, 502] width 15 height 15
click at [256, 552] on div "On Target" at bounding box center [291, 551] width 110 height 15
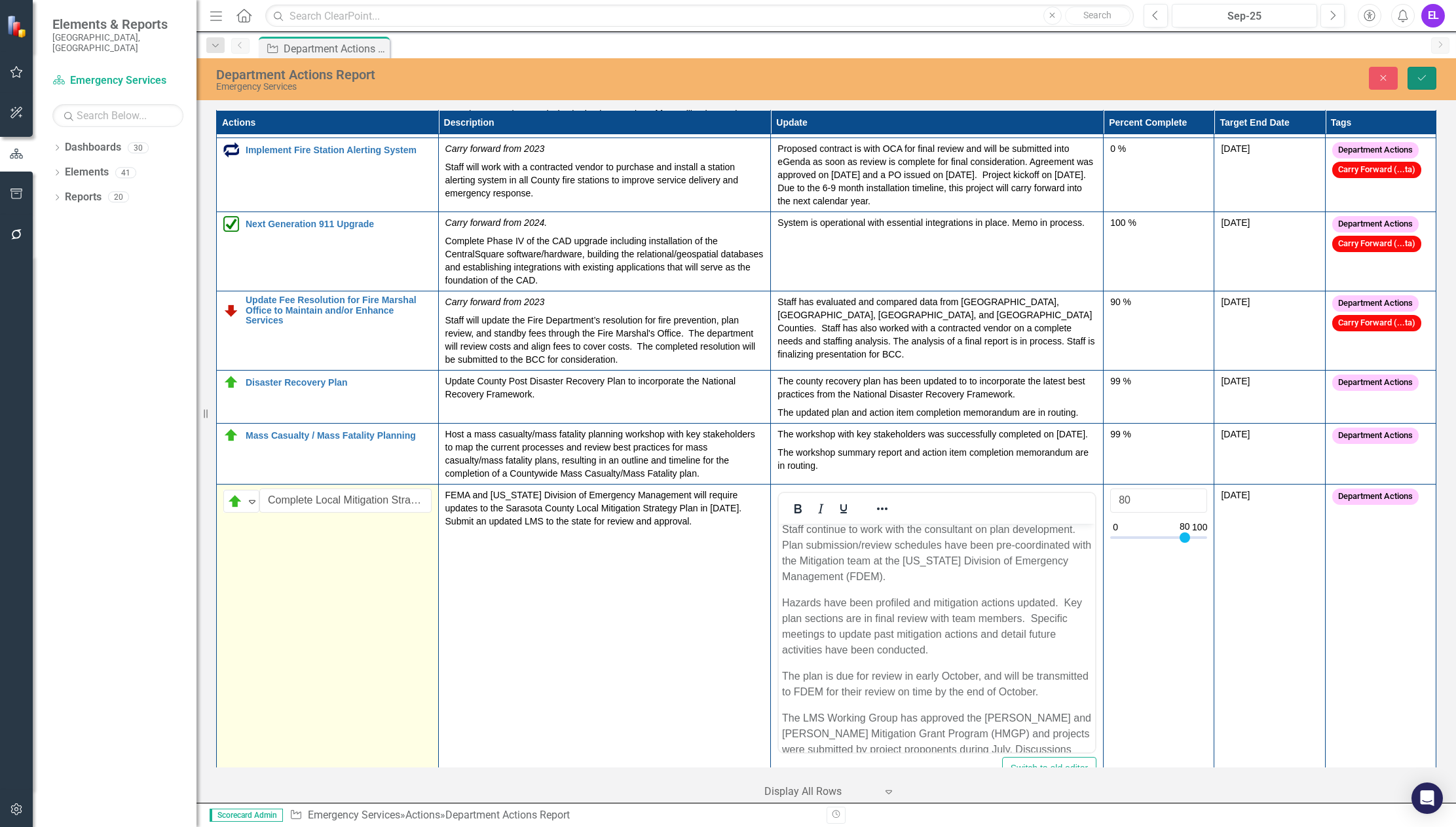
click at [1429, 80] on button "Save" at bounding box center [1422, 78] width 29 height 23
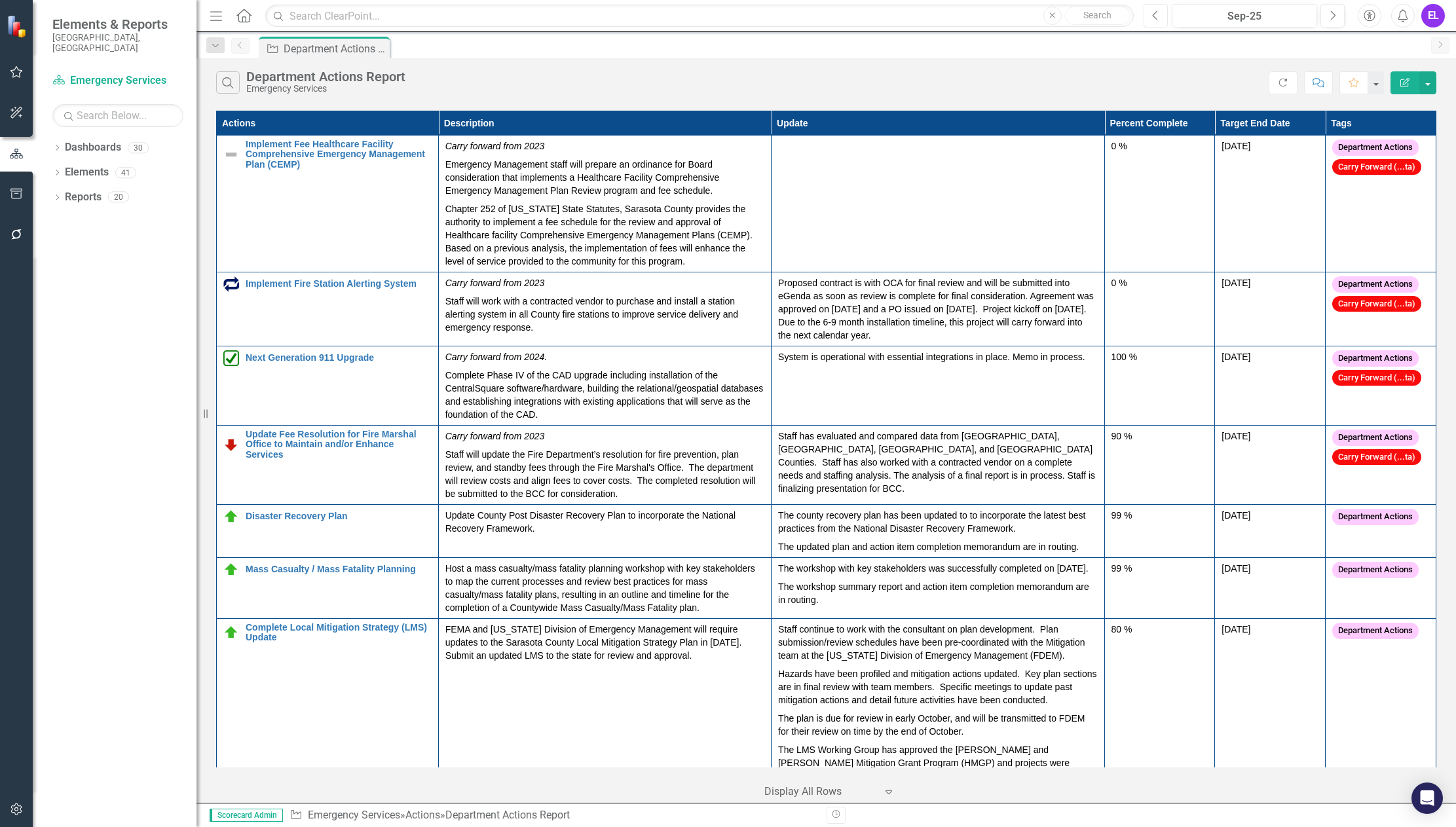
click at [1161, 21] on button "Previous" at bounding box center [1155, 16] width 24 height 24
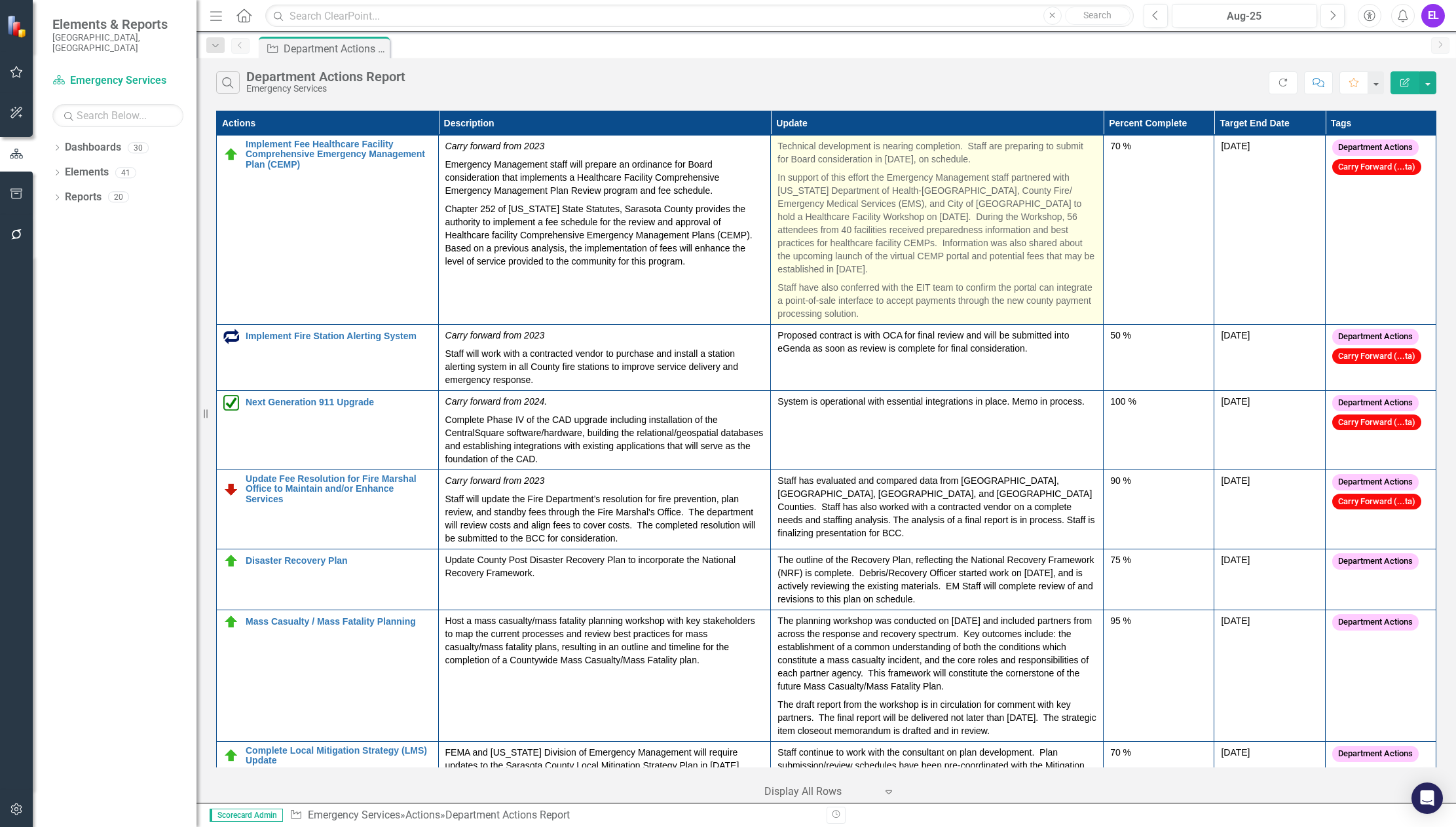
click at [934, 215] on p "In support of this effort the Emergency Management staff partnered with [US_STA…" at bounding box center [937, 223] width 319 height 110
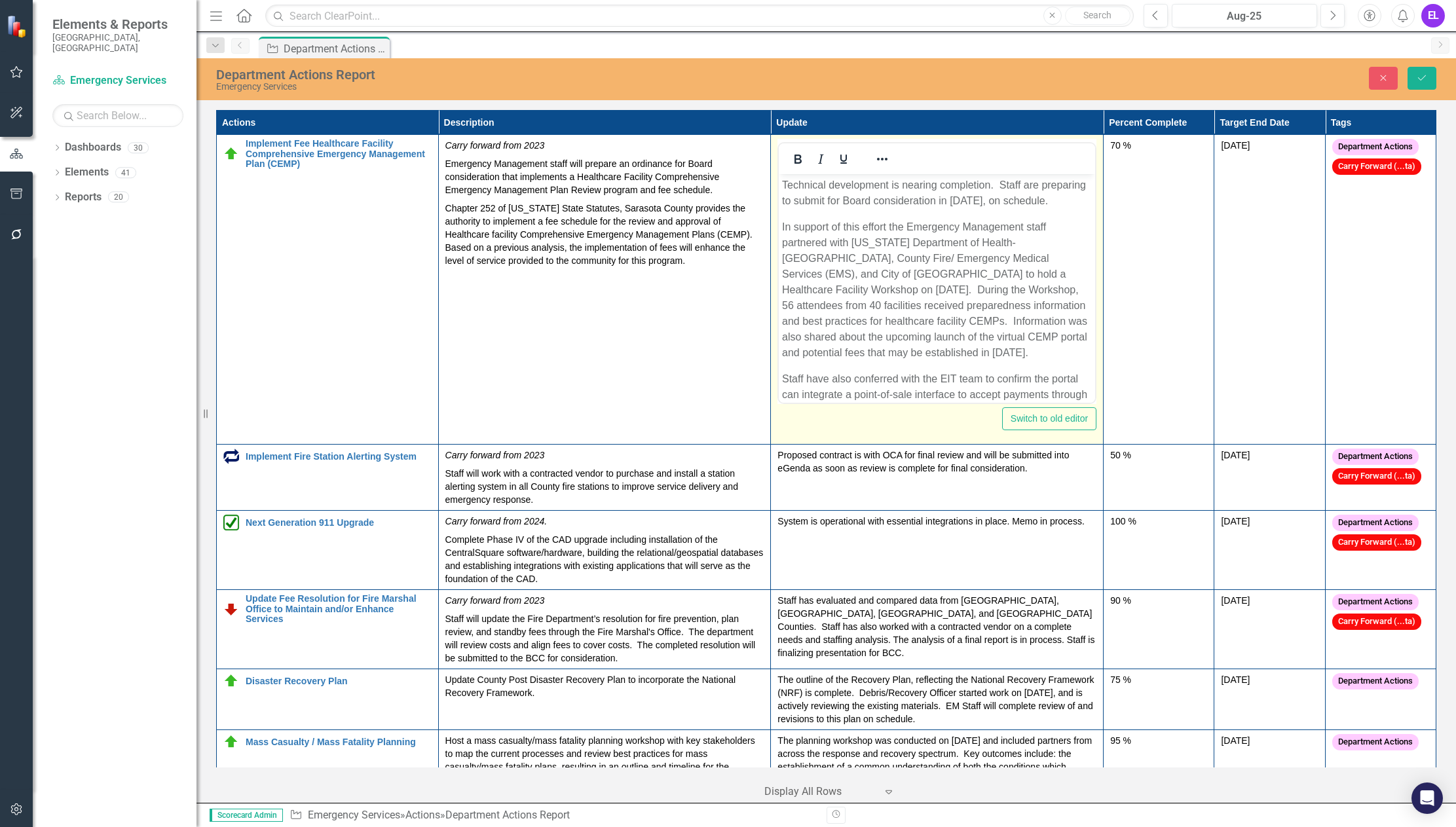
click at [922, 225] on body "Technical development is nearing completion. Staff are preparing to submit for …" at bounding box center [936, 302] width 316 height 258
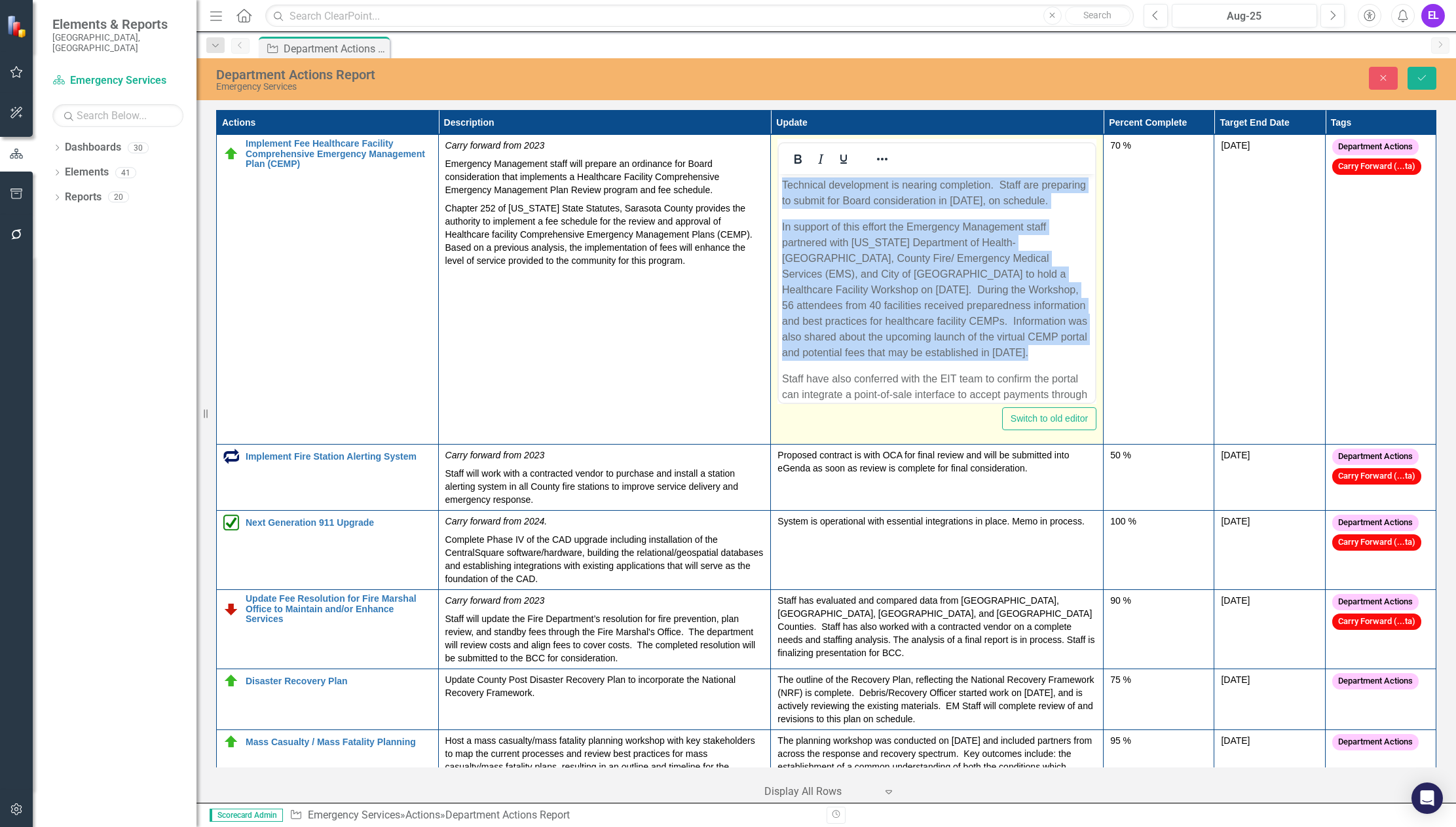
copy body "Technical development is nearing completion. Staff are preparing to submit for …"
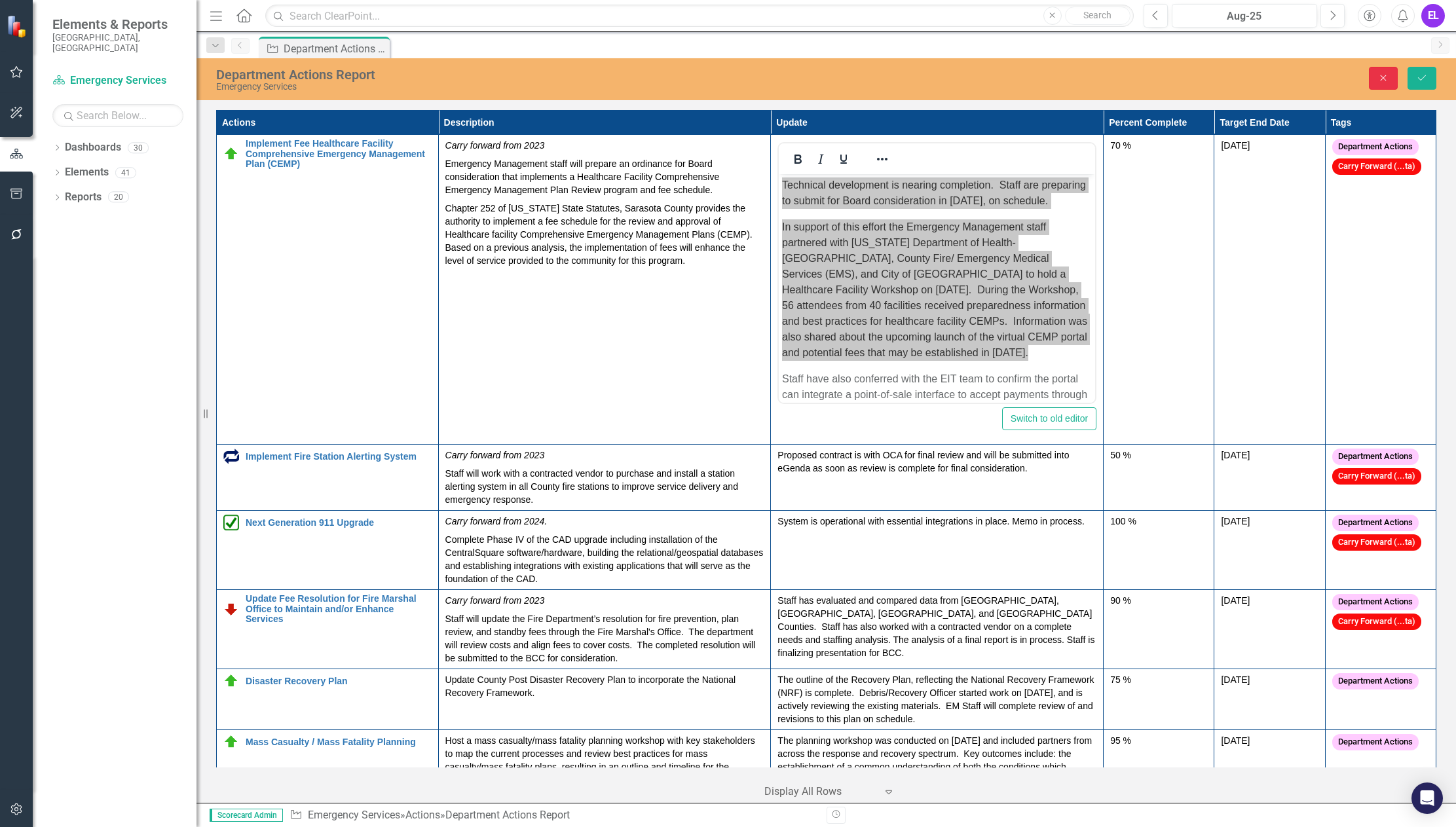
click at [1382, 80] on icon "Close" at bounding box center [1383, 78] width 12 height 9
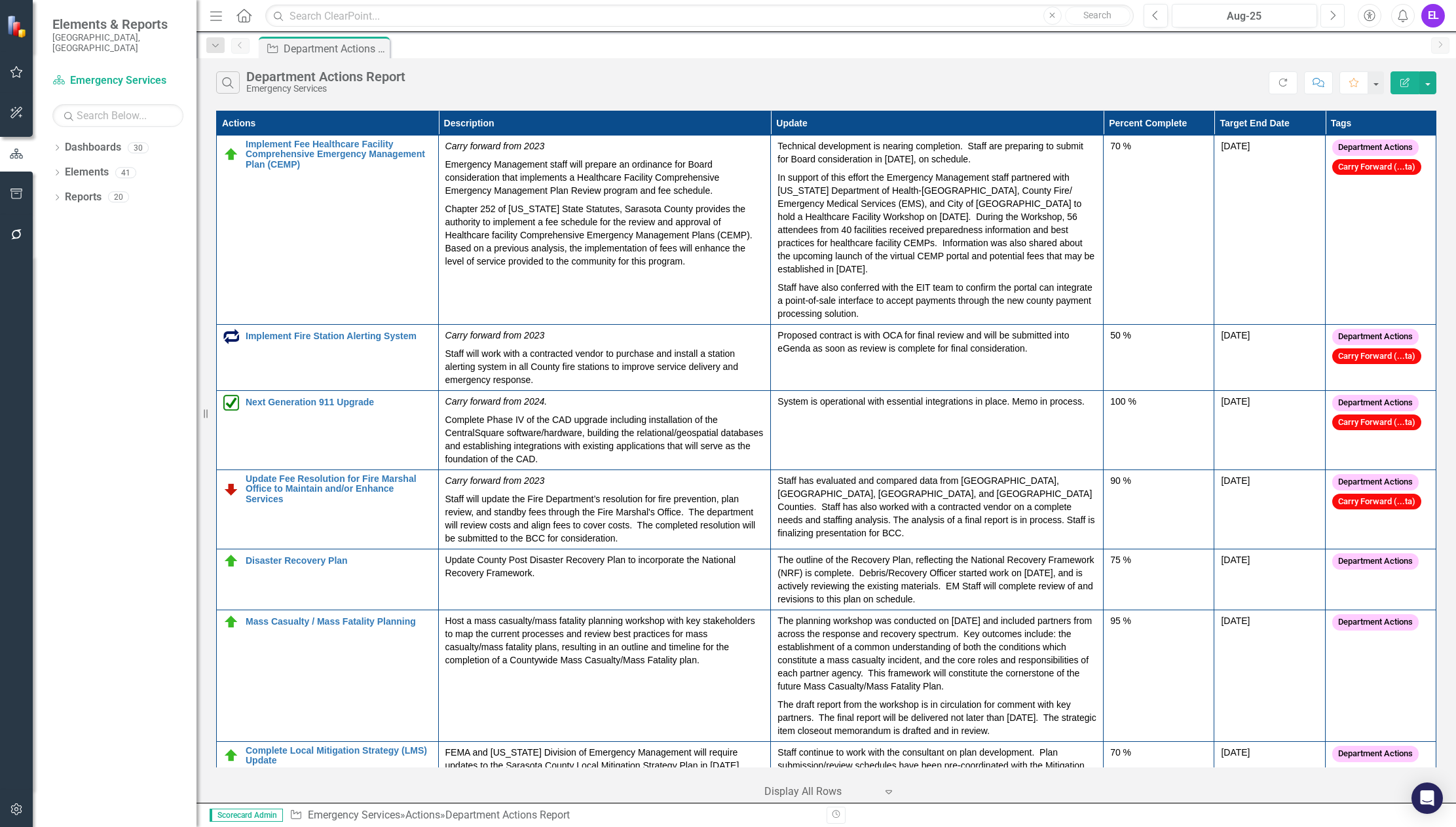
click at [1326, 17] on button "Next" at bounding box center [1333, 16] width 24 height 24
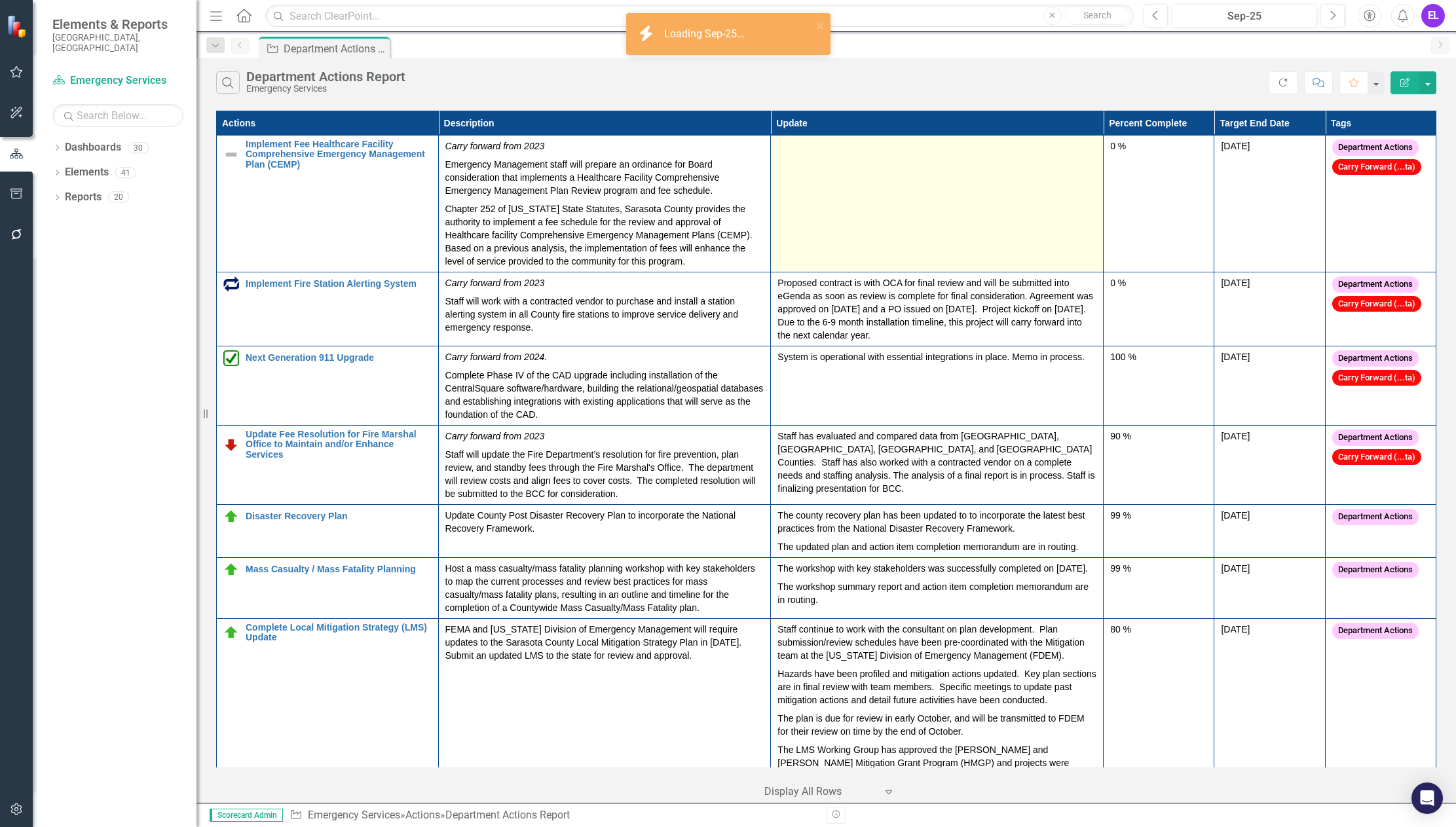
click at [956, 210] on td at bounding box center [937, 204] width 332 height 137
click at [916, 199] on td at bounding box center [937, 204] width 332 height 137
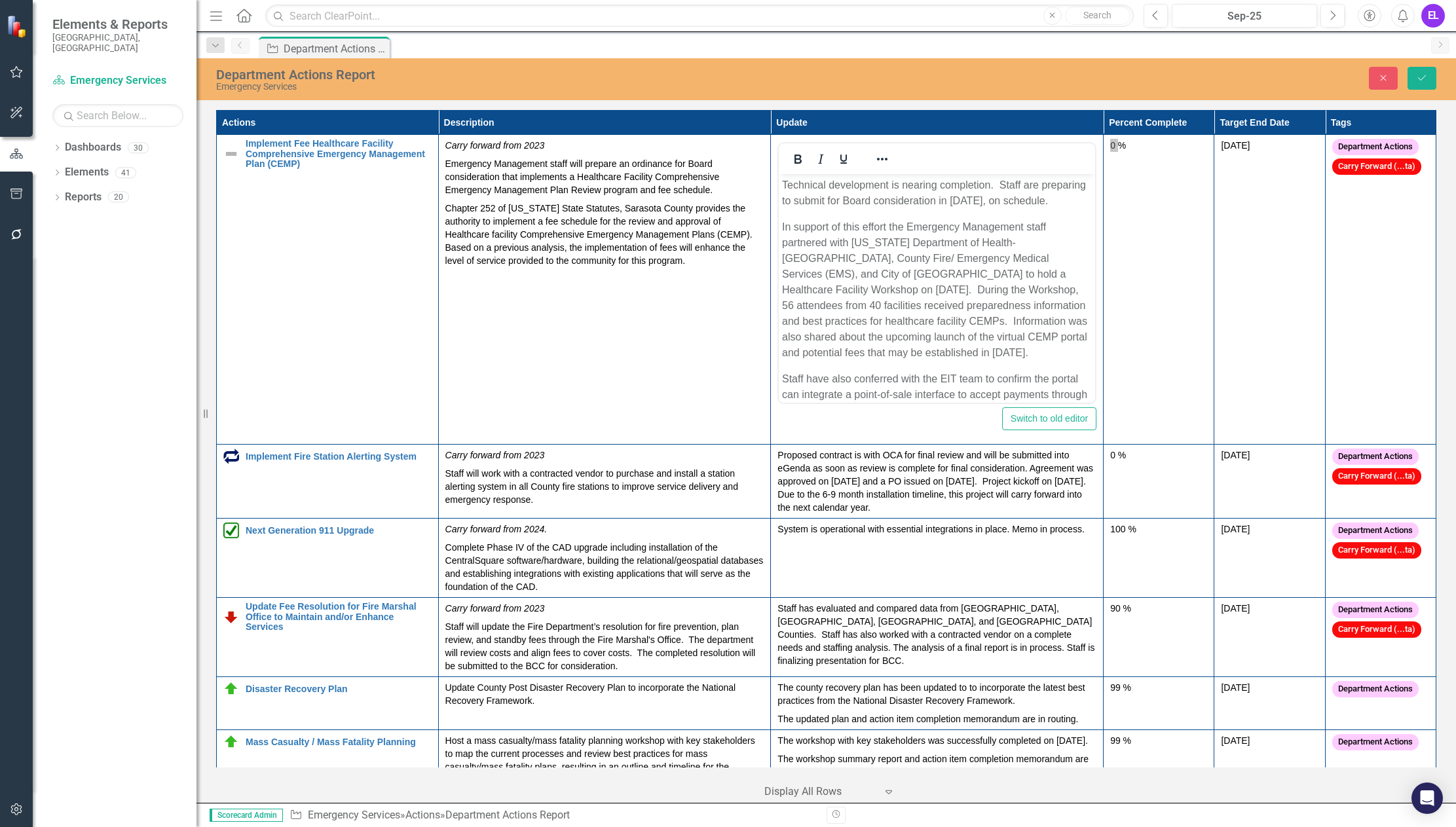
click at [998, 185] on p "Technical development is nearing completion. Staff are preparing to submit for …" at bounding box center [937, 193] width 310 height 32
click at [894, 199] on p "Staff are preparing to submit for Board consideration in [DATE], on schedule." at bounding box center [937, 193] width 310 height 32
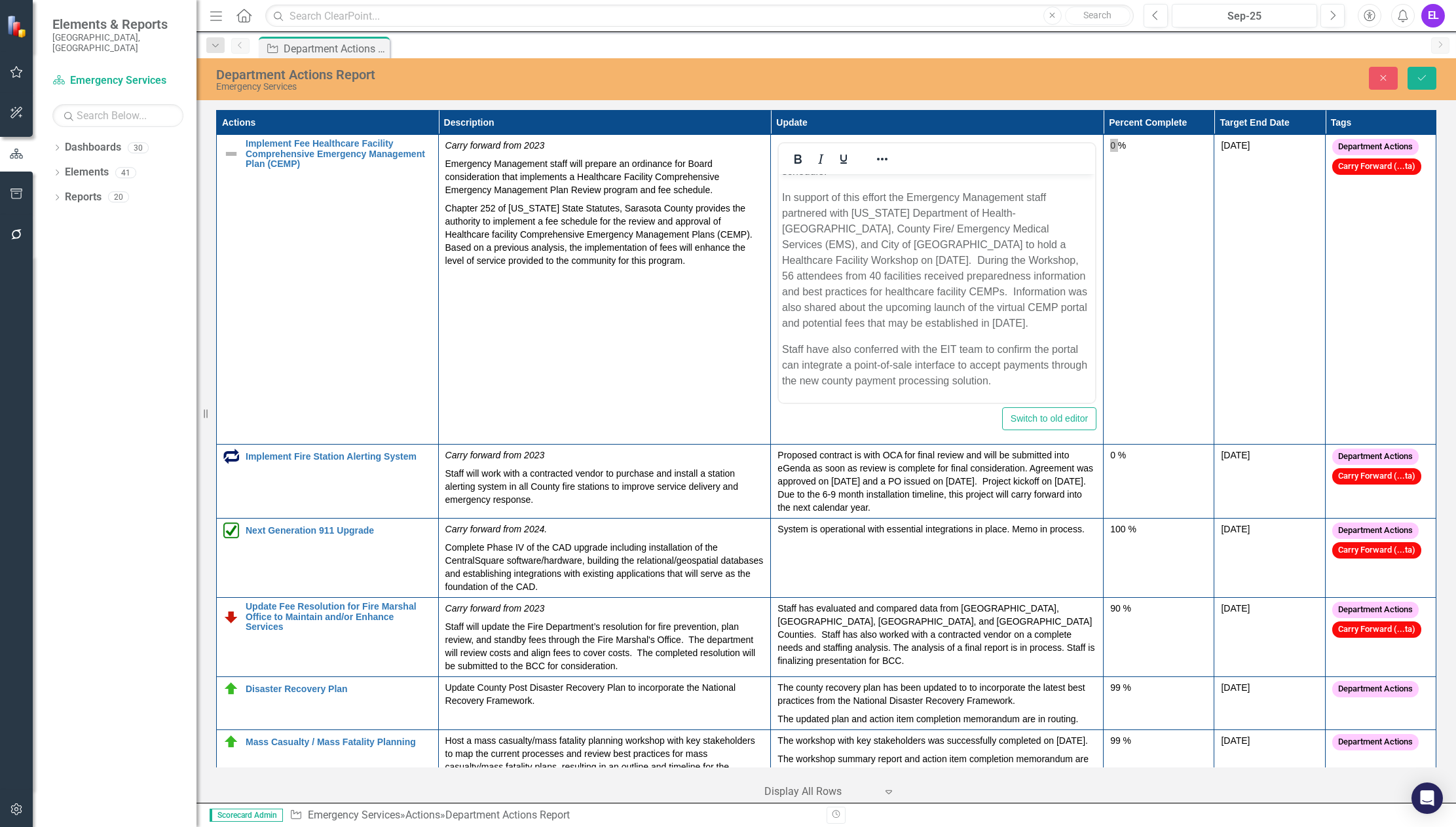
click at [997, 351] on p "Staff have also conferred with the EIT team to confirm the portal can integrate…" at bounding box center [937, 365] width 310 height 47
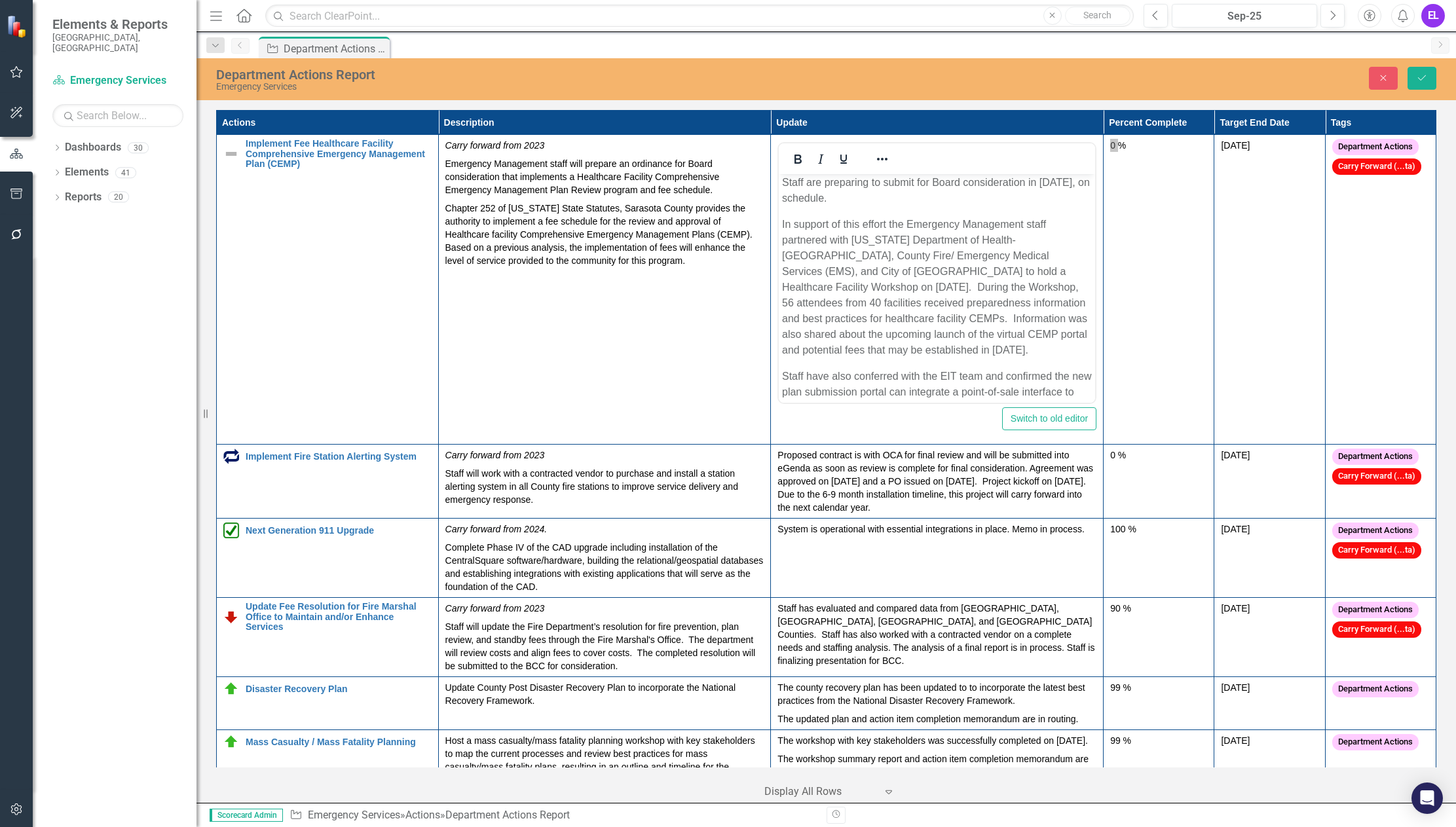
scroll to position [0, 0]
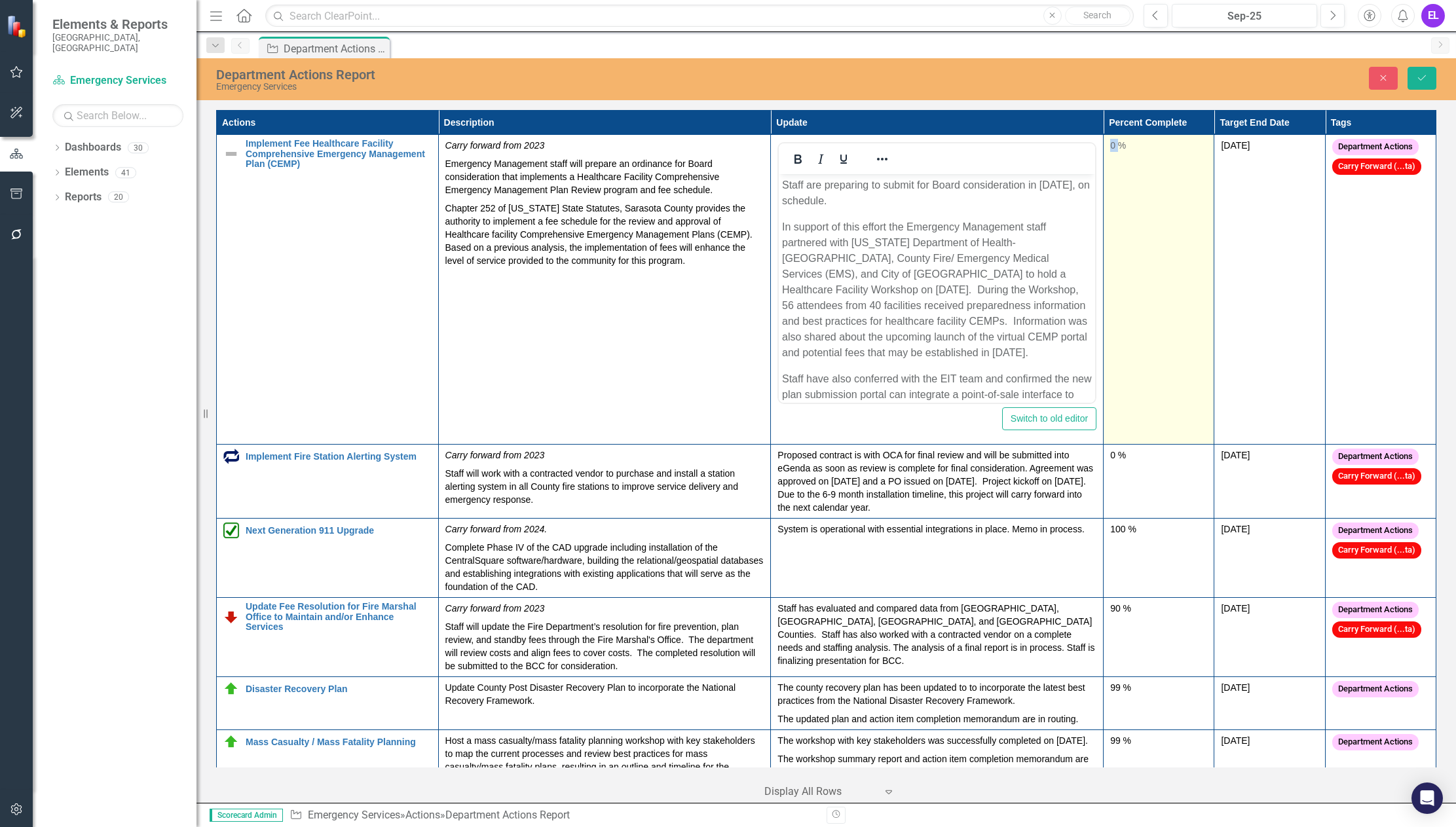
click at [1114, 148] on div "0 %" at bounding box center [1158, 145] width 97 height 13
click at [1125, 156] on input "0" at bounding box center [1158, 151] width 97 height 24
click at [1115, 146] on input "0" at bounding box center [1158, 151] width 97 height 24
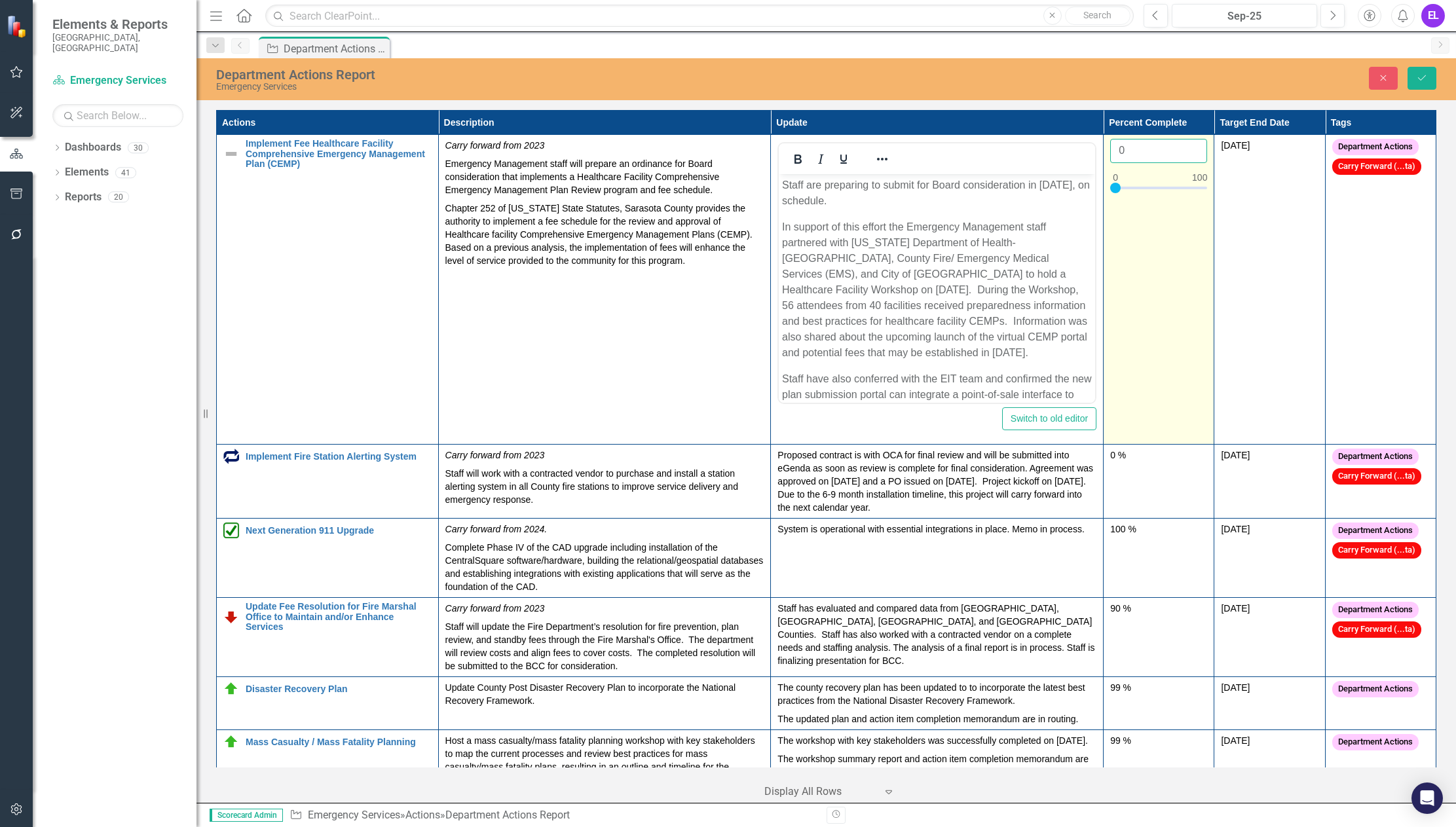
click at [1118, 146] on input "0" at bounding box center [1158, 151] width 97 height 24
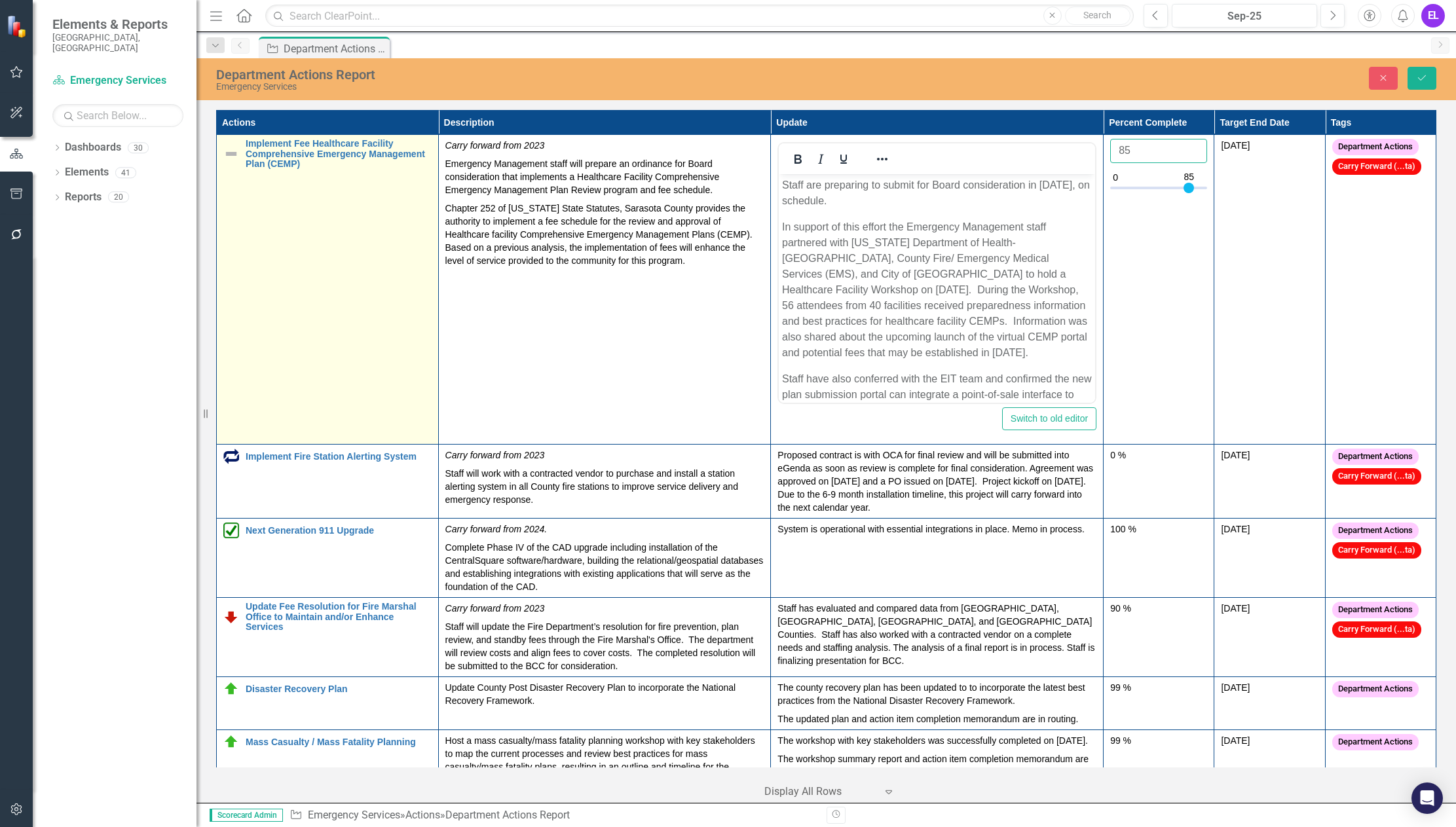
type input "85"
click at [226, 146] on img at bounding box center [231, 154] width 15 height 15
click at [235, 153] on img at bounding box center [231, 154] width 15 height 15
click at [237, 158] on img at bounding box center [231, 154] width 15 height 15
click at [232, 154] on img at bounding box center [231, 154] width 15 height 15
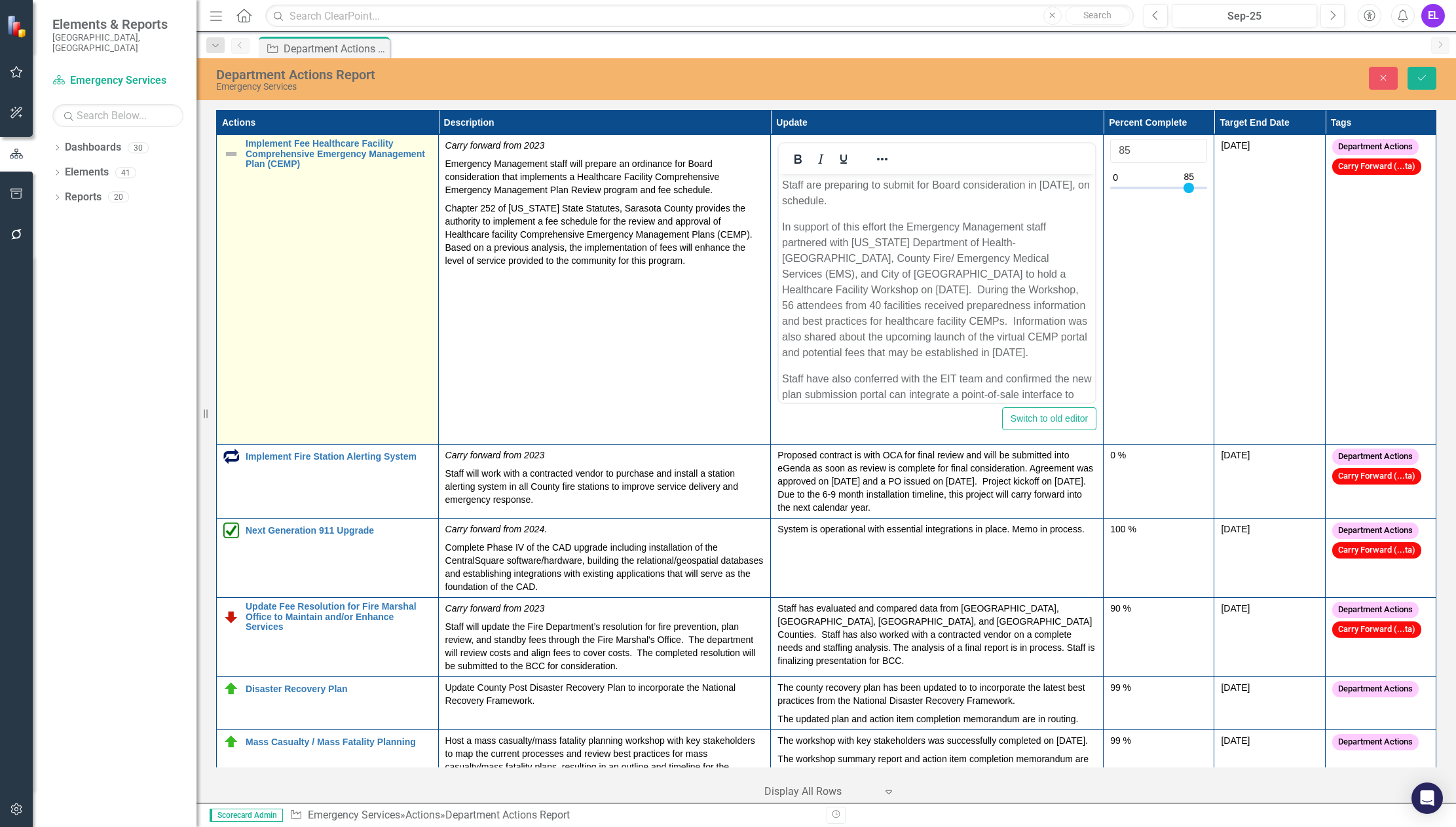
click at [232, 154] on img at bounding box center [231, 154] width 15 height 15
click at [232, 154] on img at bounding box center [235, 152] width 15 height 15
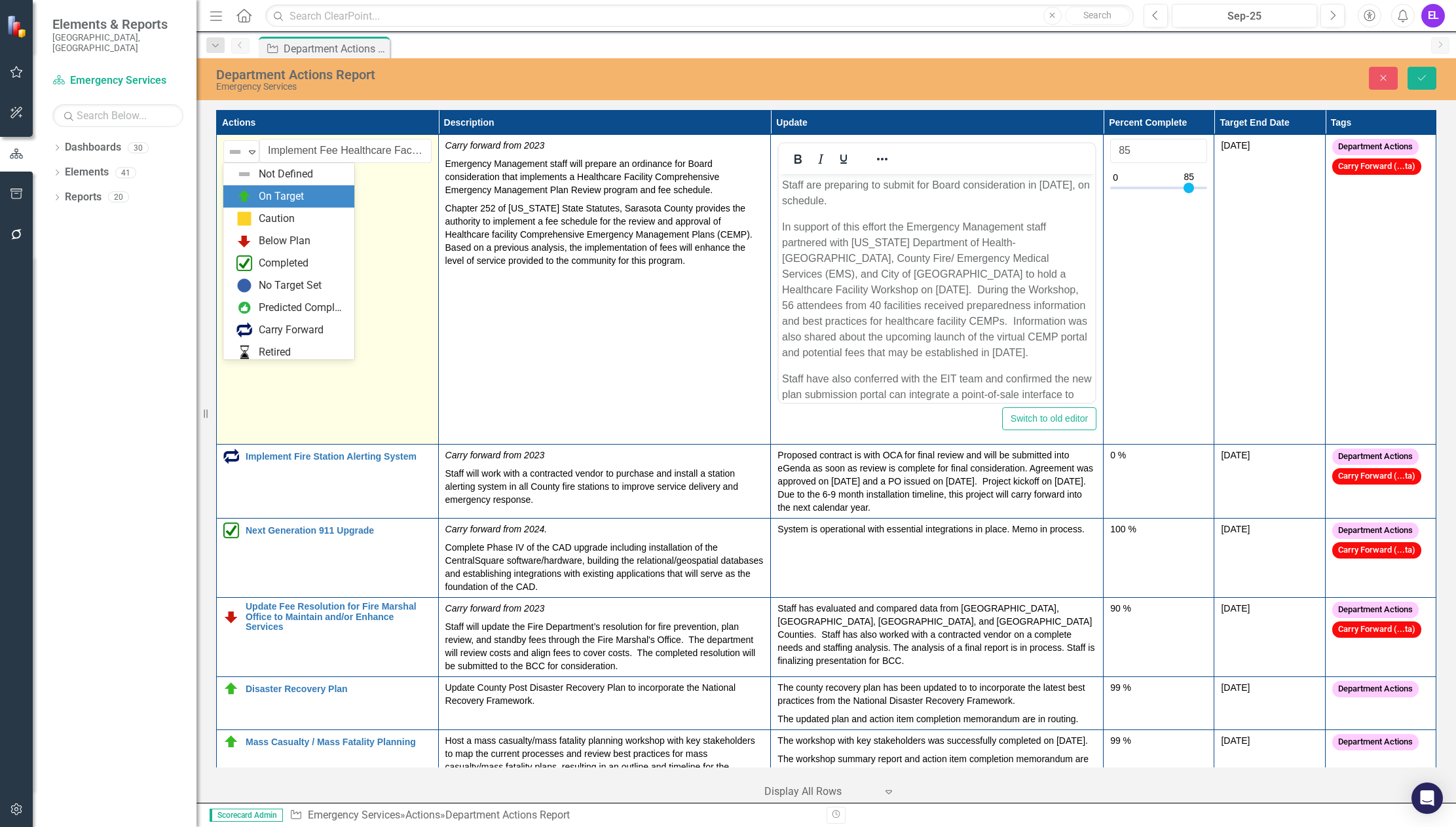
click at [255, 198] on div "On Target" at bounding box center [291, 196] width 110 height 15
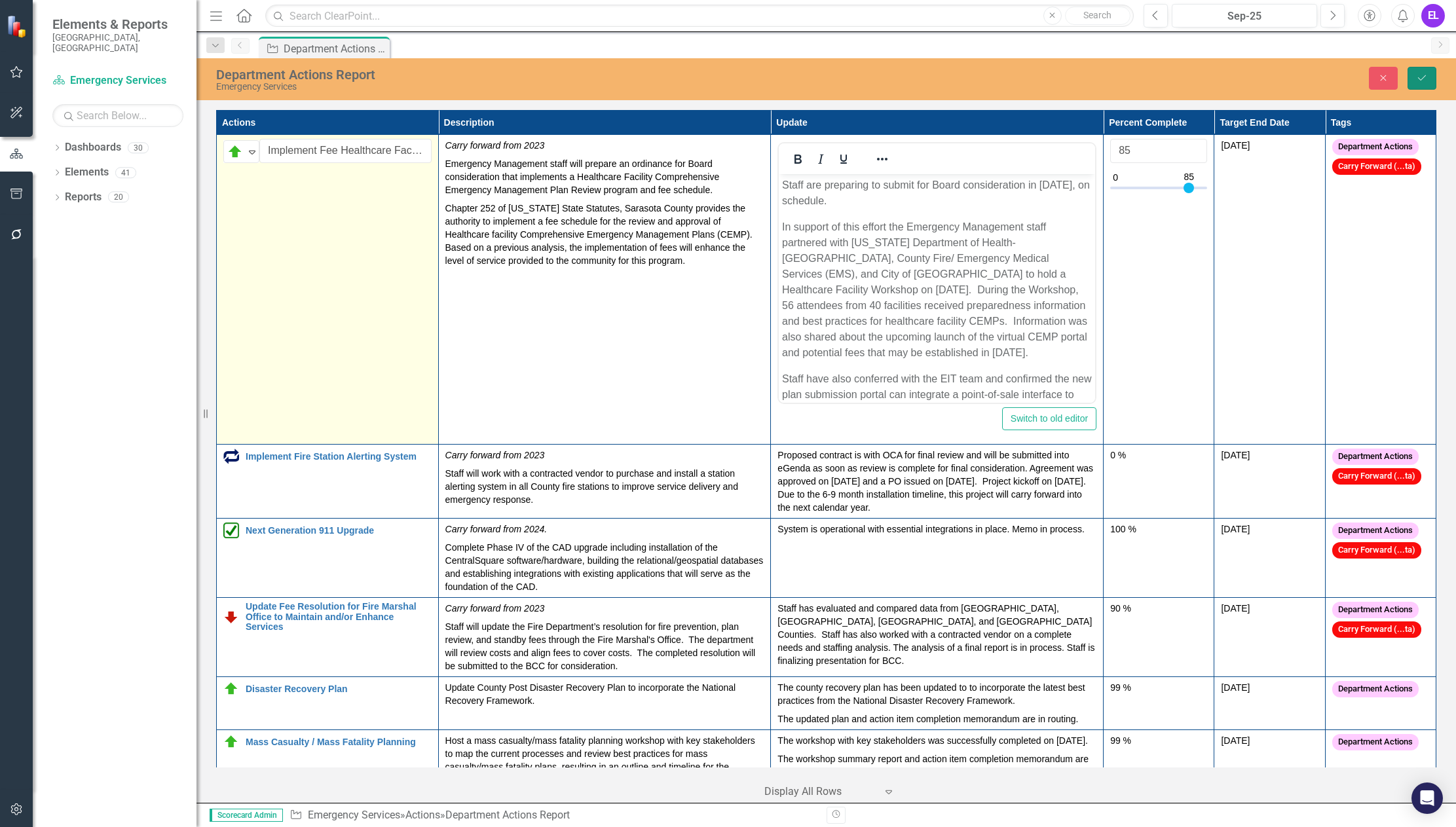
click at [1428, 77] on button "Save" at bounding box center [1422, 78] width 29 height 23
